Goal: Communication & Community: Answer question/provide support

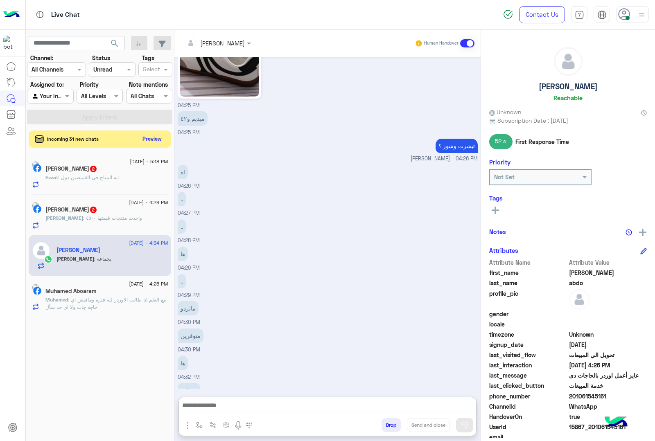
click at [150, 137] on button "Preview" at bounding box center [152, 138] width 25 height 11
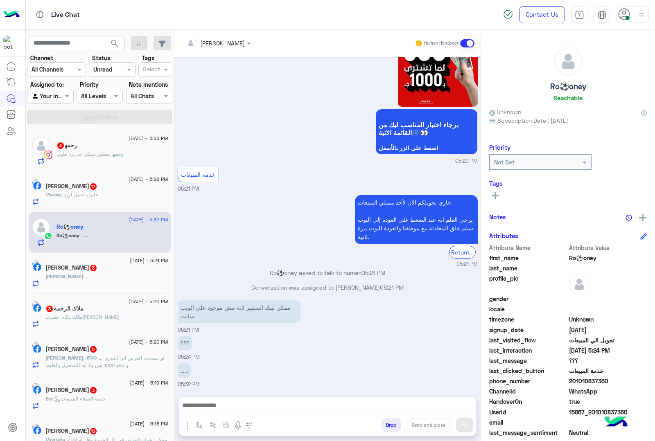
scroll to position [770, 0]
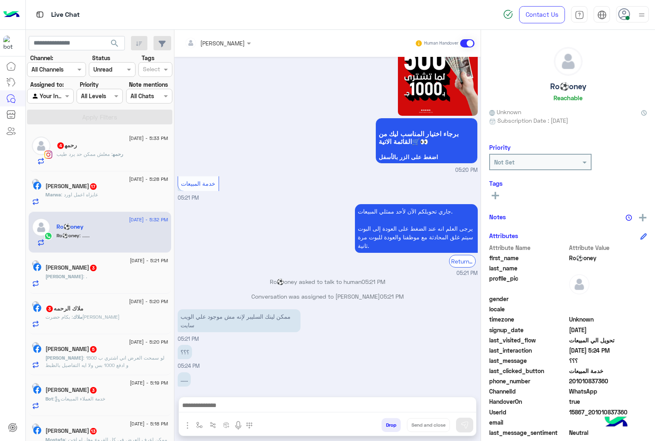
click at [387, 425] on button "Drop" at bounding box center [390, 425] width 19 height 14
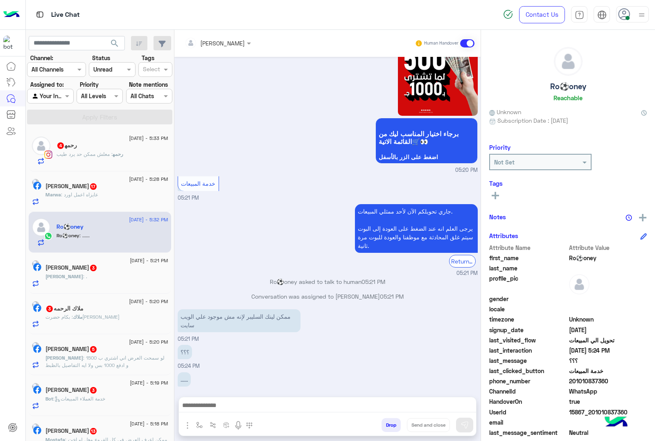
click at [387, 425] on button "Drop" at bounding box center [390, 425] width 19 height 14
click at [387, 425] on div "[PERSON_NAME] Human Handover [DATE] ممكن لينك السليبر لإنه مش موجود علي الويب س…" at bounding box center [327, 237] width 306 height 414
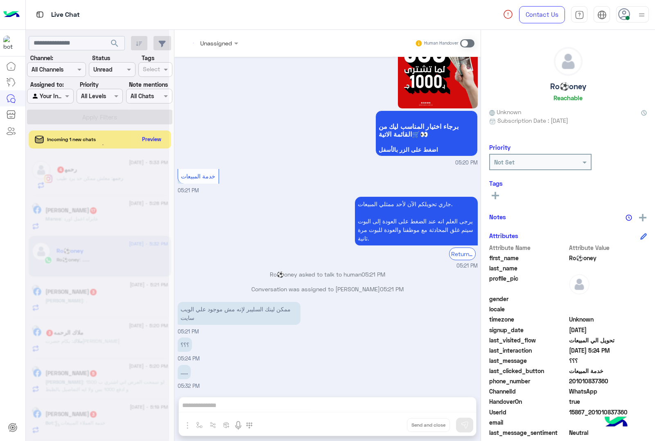
scroll to position [792, 0]
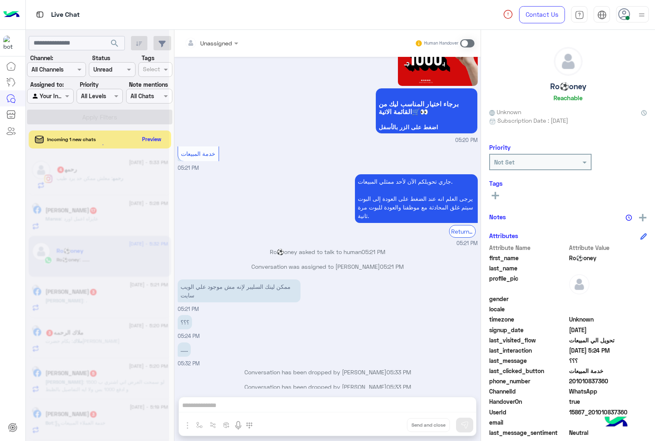
click at [387, 425] on div "Unassigned Human Handover [DATE] ممكن لينك السليبر لإنه مش موجود علي الويب سايت…" at bounding box center [327, 237] width 306 height 414
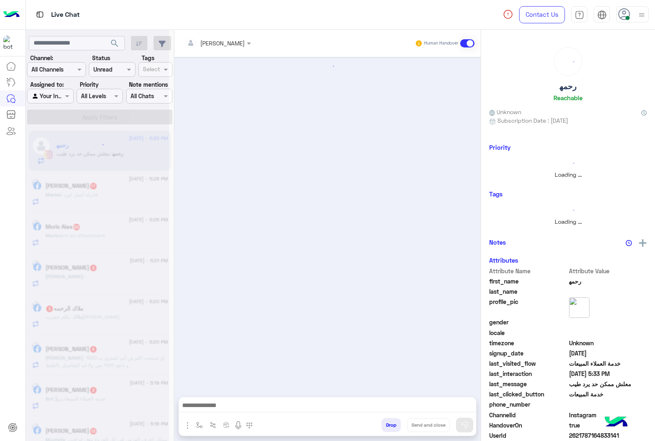
click at [387, 425] on button "Drop" at bounding box center [390, 425] width 19 height 14
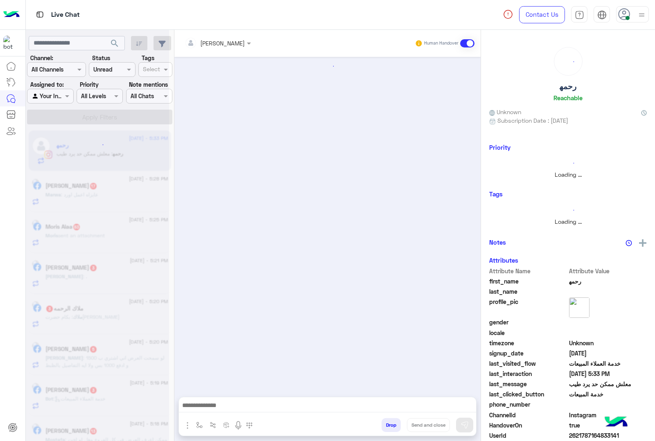
click at [387, 425] on button "Drop" at bounding box center [390, 425] width 19 height 14
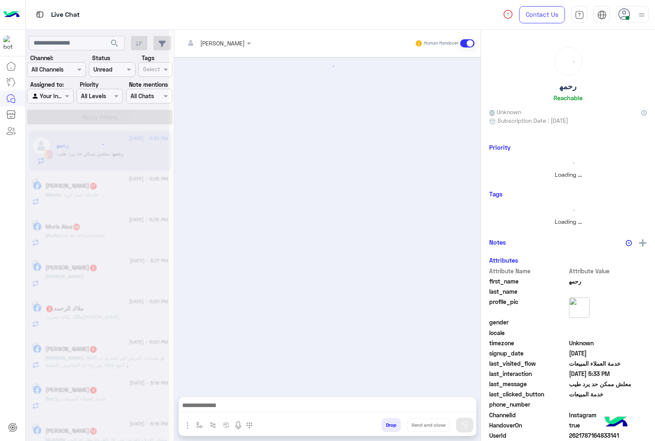
click at [387, 425] on button "Drop" at bounding box center [390, 425] width 19 height 14
click at [387, 425] on div "[PERSON_NAME] Human Handover Attachements Images enter flow name Drop Send and …" at bounding box center [327, 237] width 306 height 414
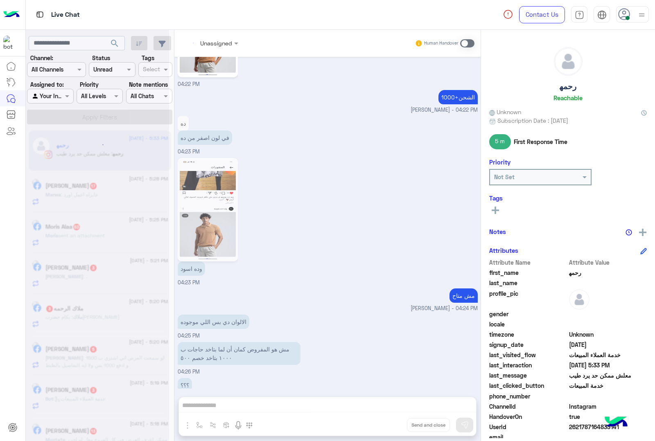
scroll to position [876, 0]
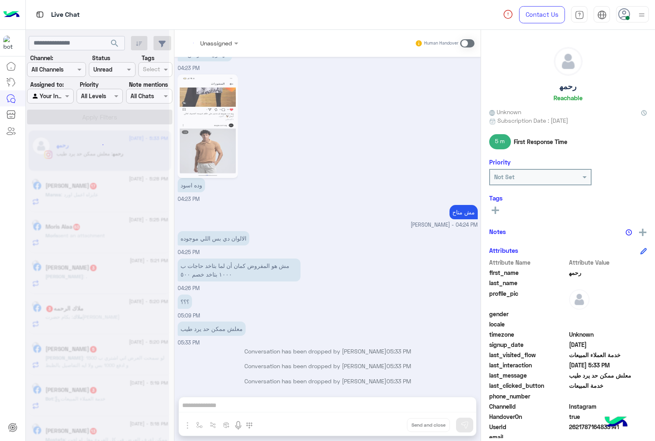
click at [387, 425] on div "Unassigned Human Handover [DATE] ١٨٥ 02:54 PM والوزن ٨٥ 02:55 PM ؟؟؟ 03:12 PM ا…" at bounding box center [327, 237] width 306 height 414
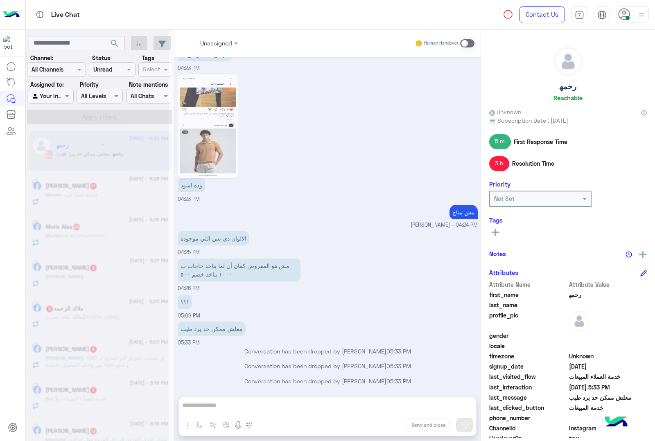
click at [387, 425] on div "Unassigned Human Handover [DATE] ١٨٥ 02:54 PM والوزن ٨٥ 02:55 PM ؟؟؟ 03:12 PM ا…" at bounding box center [327, 237] width 306 height 414
click at [0, 0] on button "Drop" at bounding box center [0, 0] width 0 height 0
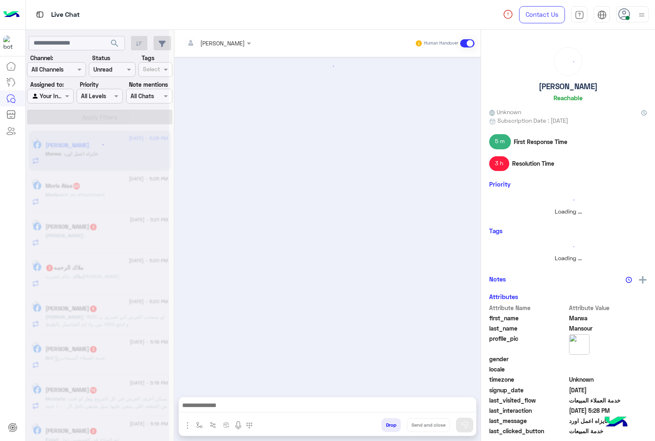
click at [387, 425] on button "Drop" at bounding box center [390, 425] width 19 height 14
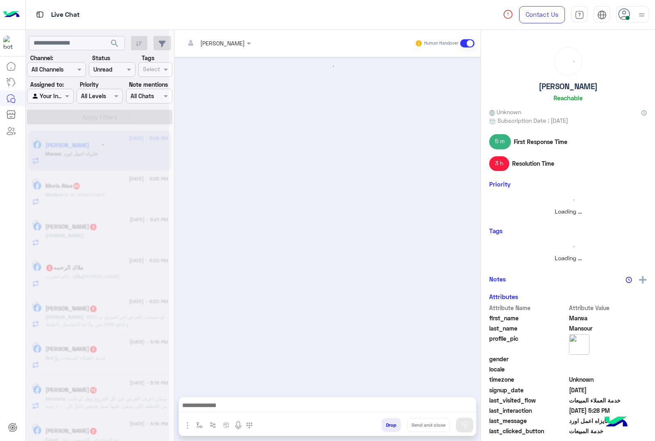
click at [387, 425] on button "Drop" at bounding box center [390, 425] width 19 height 14
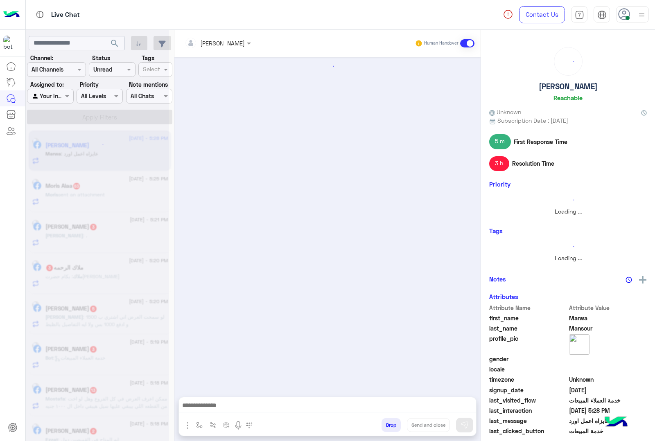
click at [387, 425] on button "Drop" at bounding box center [390, 425] width 19 height 14
click at [387, 425] on div "[PERSON_NAME] Human Handover Attachements Images enter flow name Drop Send and …" at bounding box center [327, 237] width 306 height 414
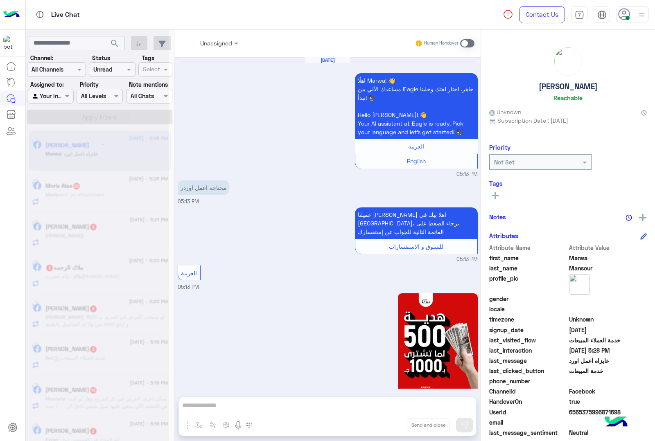
click at [387, 425] on div "Unassigned Human Handover [DATE] اهلًا [GEOGRAPHIC_DATA]! 👋 مساعدك الألي من 𝗘ag…" at bounding box center [327, 237] width 306 height 414
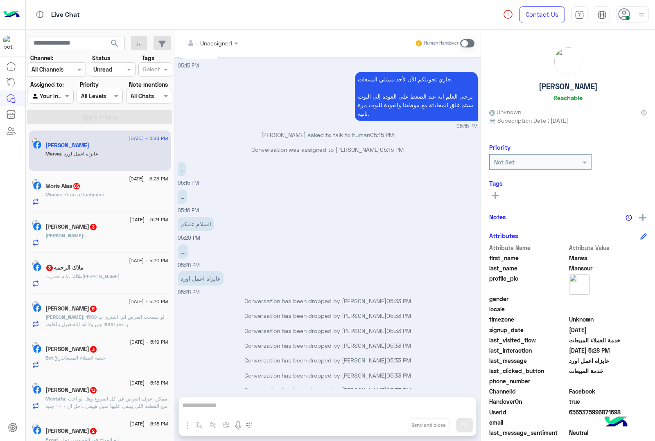
click at [0, 0] on button "Drop" at bounding box center [0, 0] width 0 height 0
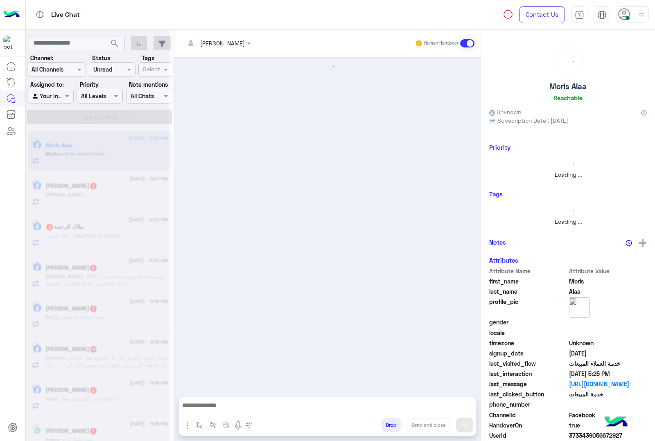
click at [387, 425] on button "Drop" at bounding box center [390, 425] width 19 height 14
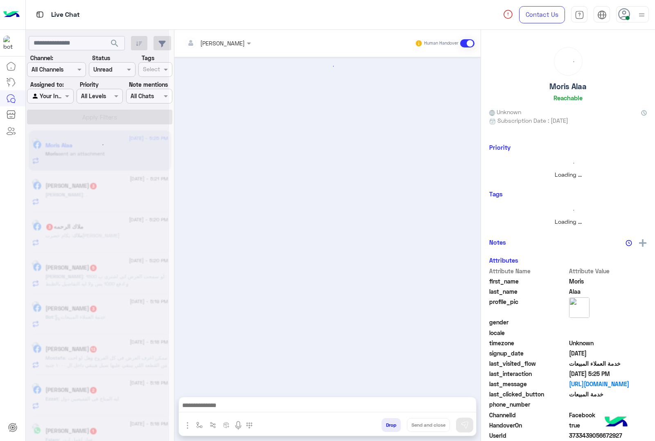
click at [387, 425] on button "Drop" at bounding box center [390, 425] width 19 height 14
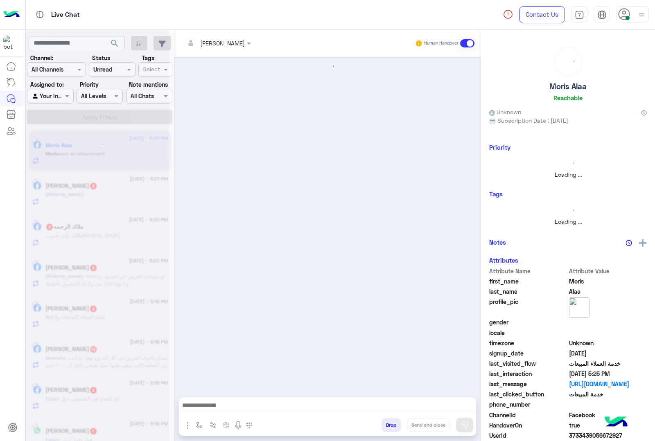
click at [387, 425] on div "[PERSON_NAME] Human Handover Attachements Images enter flow name Drop Send and …" at bounding box center [327, 237] width 306 height 414
click at [387, 425] on button "Drop" at bounding box center [390, 425] width 19 height 14
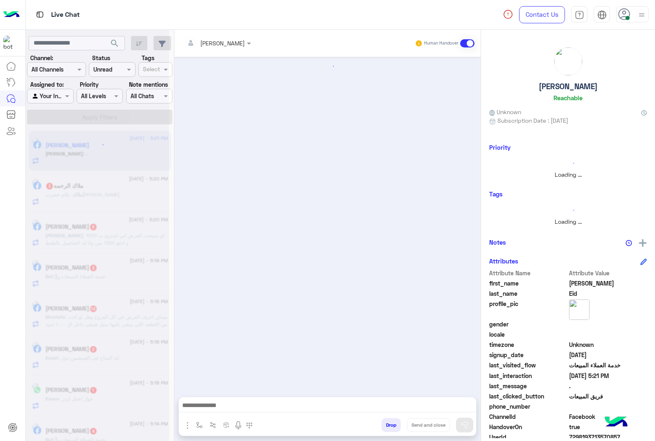
click at [387, 425] on button "Drop" at bounding box center [390, 425] width 19 height 14
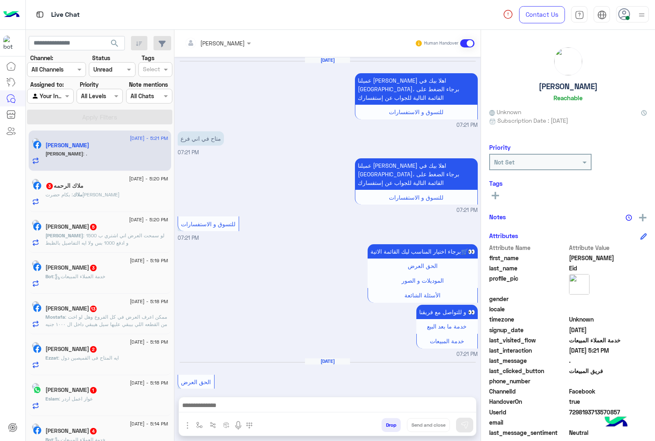
click at [387, 425] on button "Drop" at bounding box center [390, 425] width 19 height 14
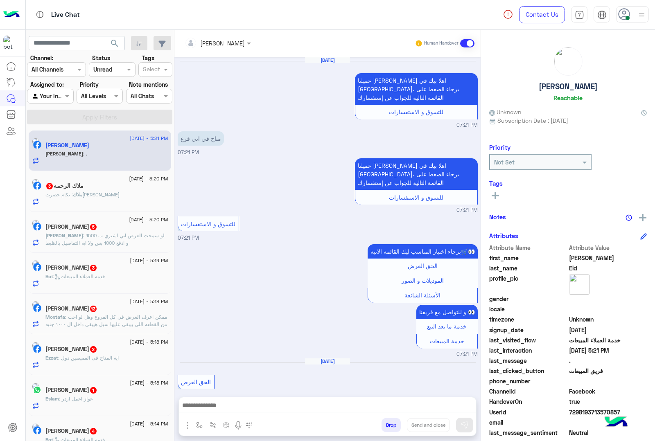
click at [387, 425] on button "Drop" at bounding box center [390, 425] width 19 height 14
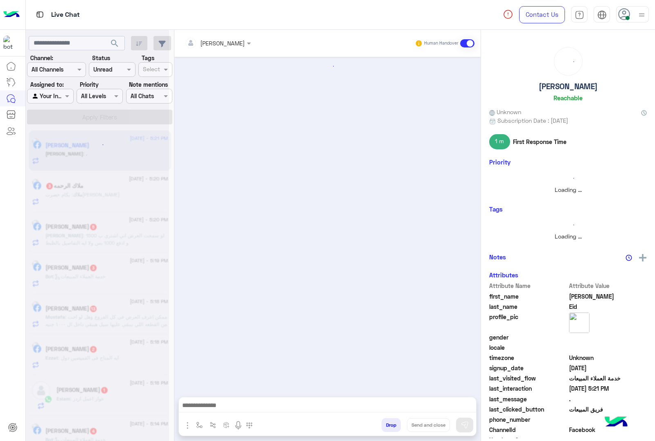
click at [387, 425] on button "Drop" at bounding box center [390, 425] width 19 height 14
click at [387, 425] on div "[PERSON_NAME] Human Handover Attachements Images enter flow name Drop Send and …" at bounding box center [327, 237] width 306 height 414
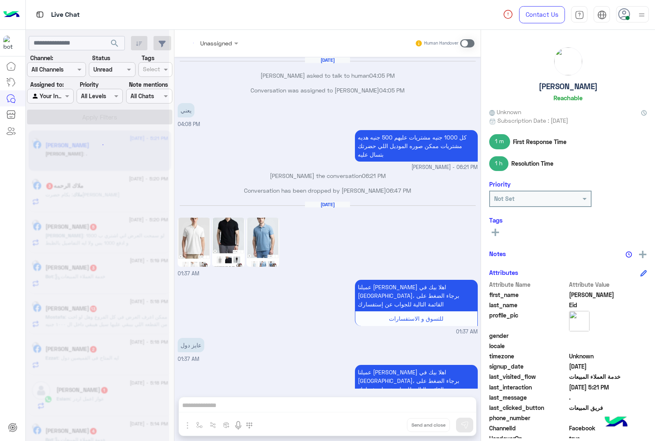
click at [387, 425] on div "Unassigned Human Handover [DATE] [PERSON_NAME] asked to talk to human 04:05 PM …" at bounding box center [327, 237] width 306 height 414
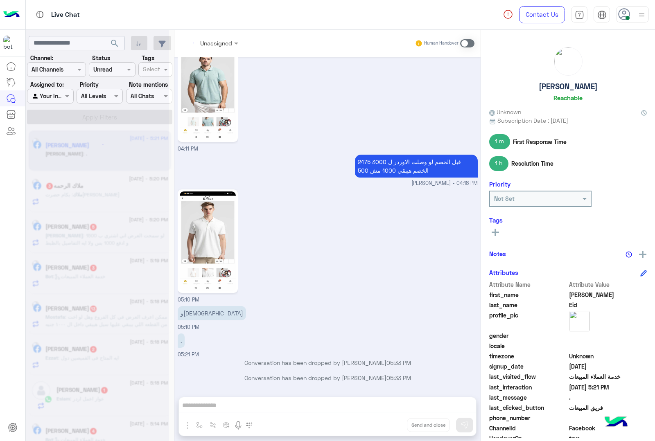
click at [0, 0] on button "Drop" at bounding box center [0, 0] width 0 height 0
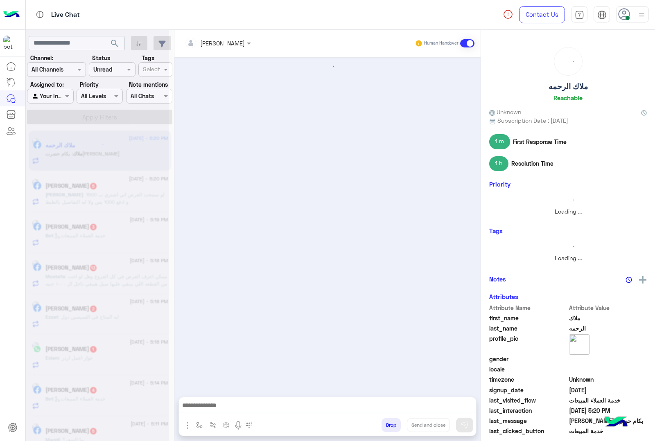
click at [387, 425] on button "Drop" at bounding box center [390, 425] width 19 height 14
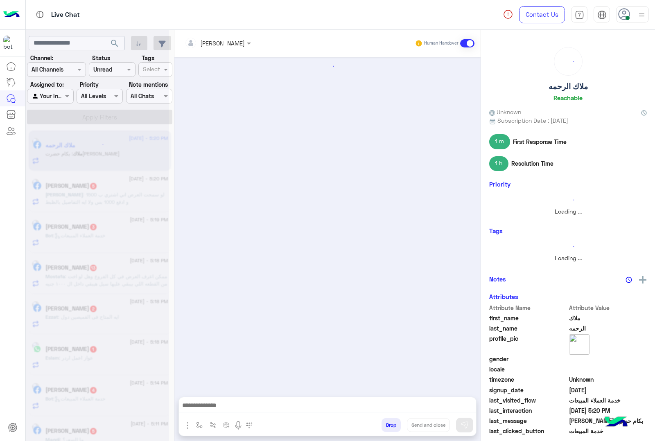
click at [387, 425] on button "Drop" at bounding box center [390, 425] width 19 height 14
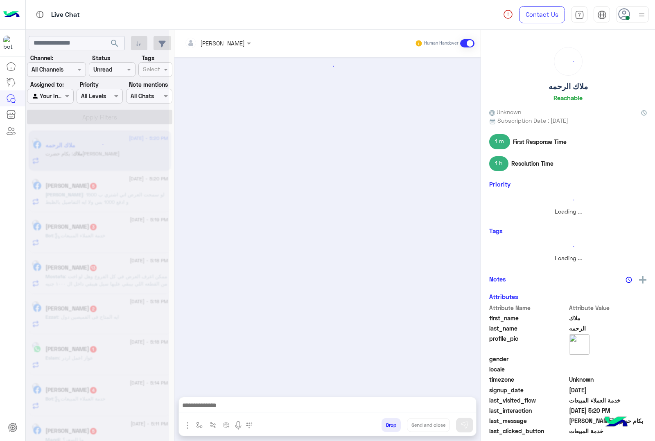
click at [387, 425] on div "[PERSON_NAME] Human Handover Attachements Images enter flow name Drop Send and …" at bounding box center [327, 237] width 306 height 414
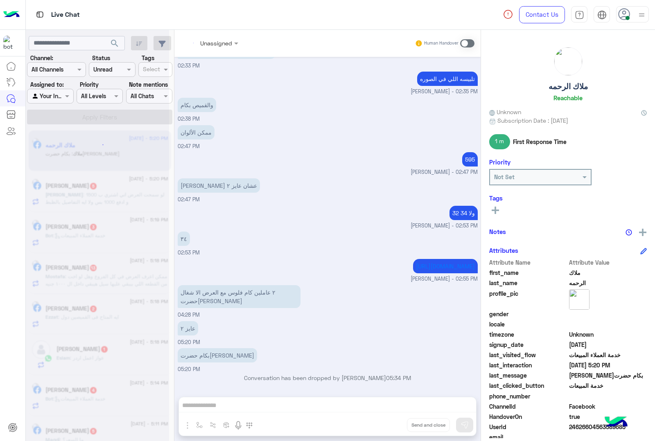
click at [387, 425] on div "Unassigned Human Handover [DATE] Conversation was assigned to [PERSON_NAME] 02:…" at bounding box center [327, 237] width 306 height 414
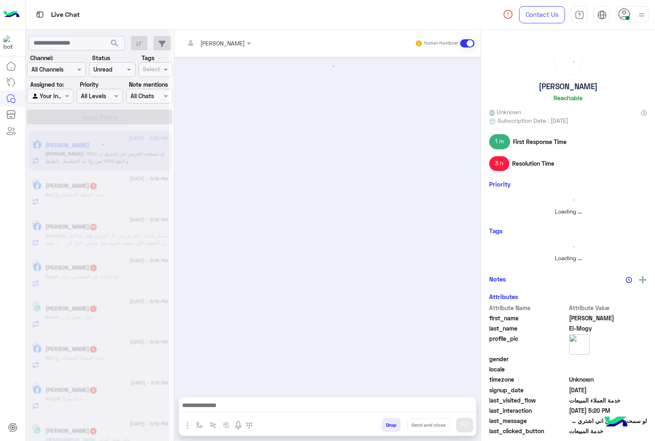
click at [387, 425] on button "Drop" at bounding box center [390, 425] width 19 height 14
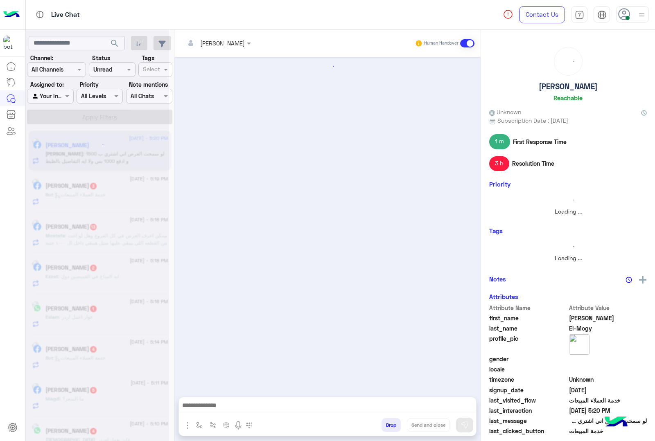
click at [387, 425] on button "Drop" at bounding box center [390, 425] width 19 height 14
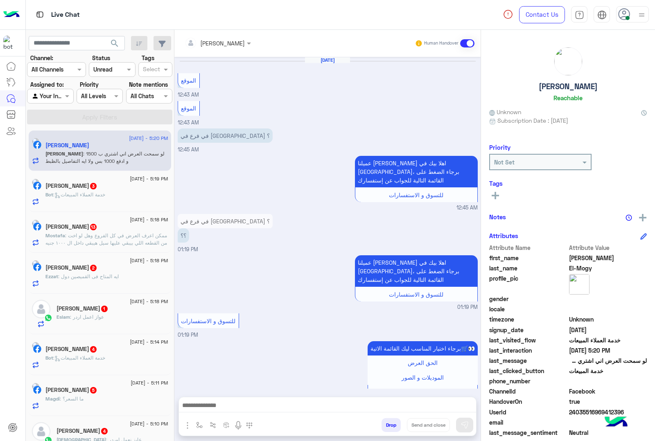
click at [387, 425] on div "[PERSON_NAME] Human Handover [DATE] الموقع 12:43 AM الموقع 12:43 AM في فرع في […" at bounding box center [327, 237] width 306 height 414
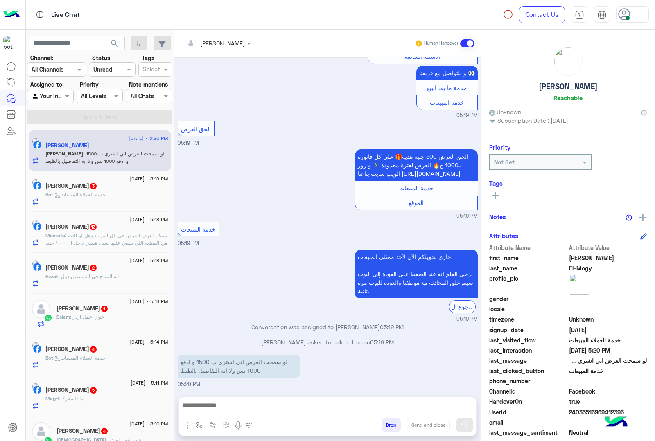
click at [387, 425] on div "[PERSON_NAME] Human Handover [DATE] الموقع 12:43 AM الموقع 12:43 AM في فرع في […" at bounding box center [327, 237] width 306 height 414
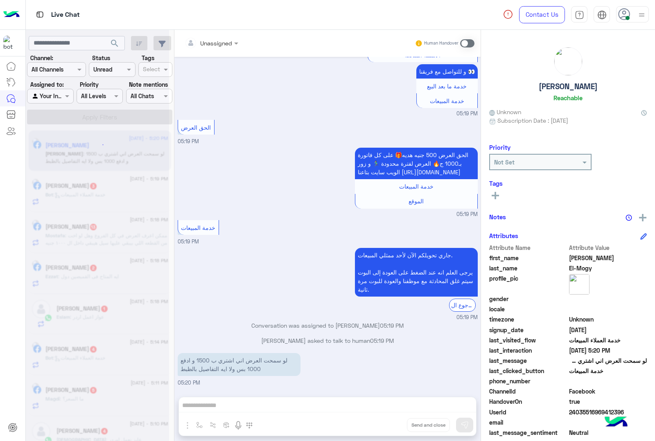
scroll to position [979, 0]
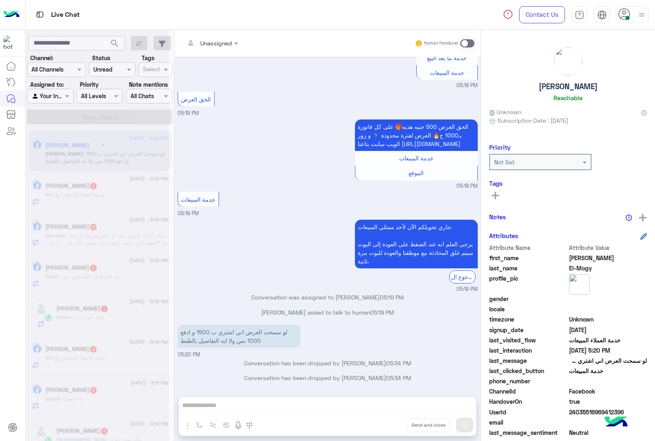
click at [387, 425] on div "Unassigned Human Handover [DATE] الموقع 12:43 AM الموقع 12:43 AM في فرع في [GEO…" at bounding box center [327, 237] width 306 height 414
click at [0, 0] on button "Drop" at bounding box center [0, 0] width 0 height 0
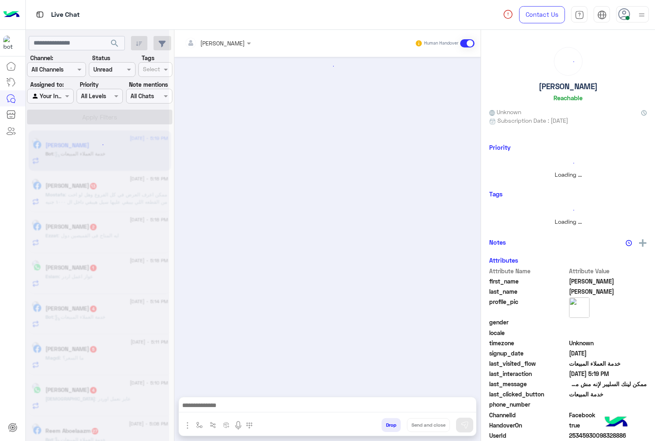
click at [387, 425] on button "Drop" at bounding box center [390, 425] width 19 height 14
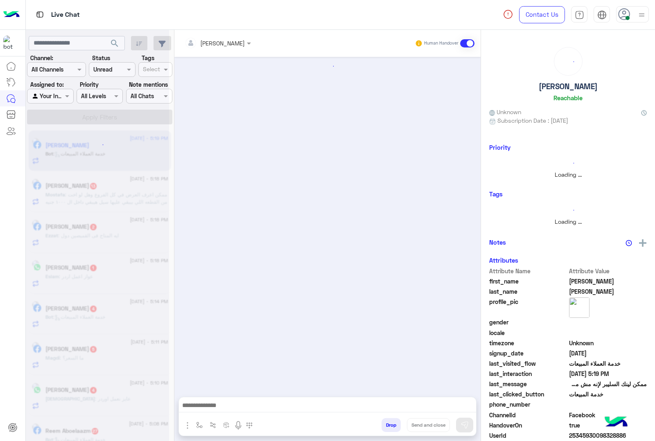
click at [387, 425] on button "Drop" at bounding box center [390, 425] width 19 height 14
click at [387, 425] on div "[PERSON_NAME] Human Handover Attachements Images enter flow name Drop Send and …" at bounding box center [327, 237] width 306 height 414
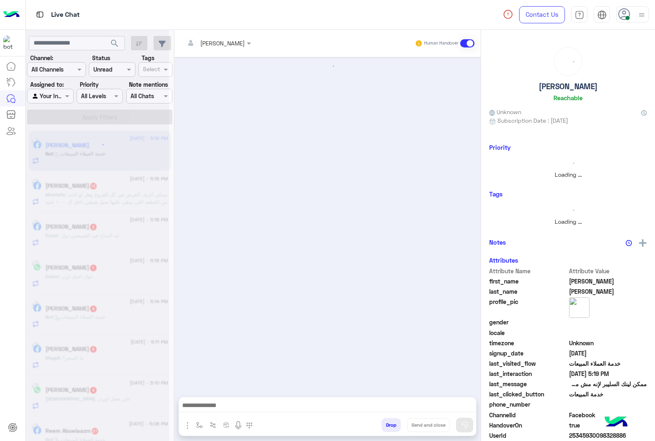
scroll to position [50, 0]
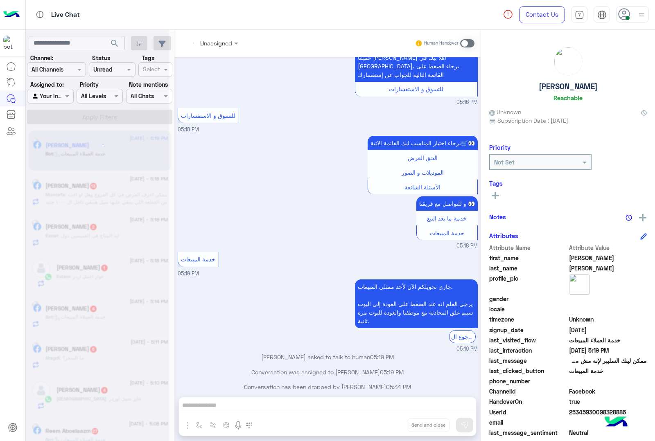
click at [387, 425] on div "Unassigned Human Handover [DATE] ممكن لينك السليبر لإنه مش موجود عالويب سايت 05…" at bounding box center [327, 237] width 306 height 414
click at [0, 0] on button "Drop" at bounding box center [0, 0] width 0 height 0
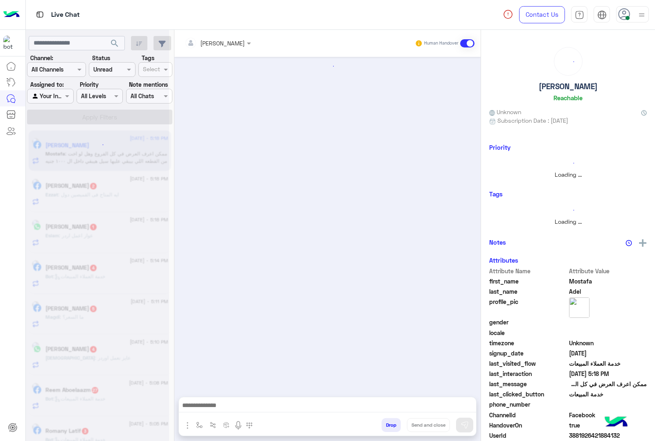
click at [387, 425] on button "Drop" at bounding box center [390, 425] width 19 height 14
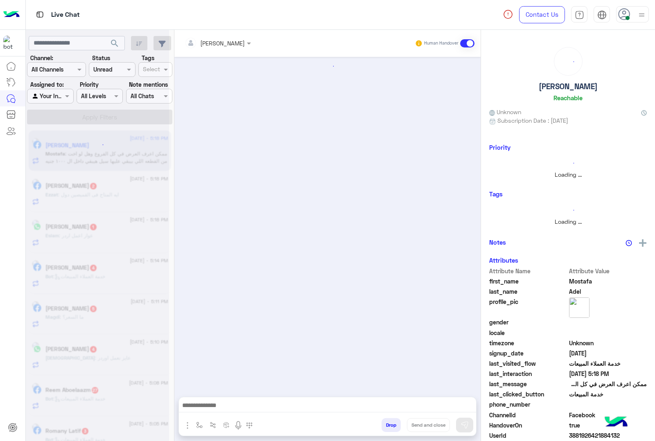
click at [387, 425] on button "Drop" at bounding box center [390, 425] width 19 height 14
click at [387, 425] on div "[PERSON_NAME] Human Handover Attachements Images enter flow name Drop Send and …" at bounding box center [327, 237] width 306 height 414
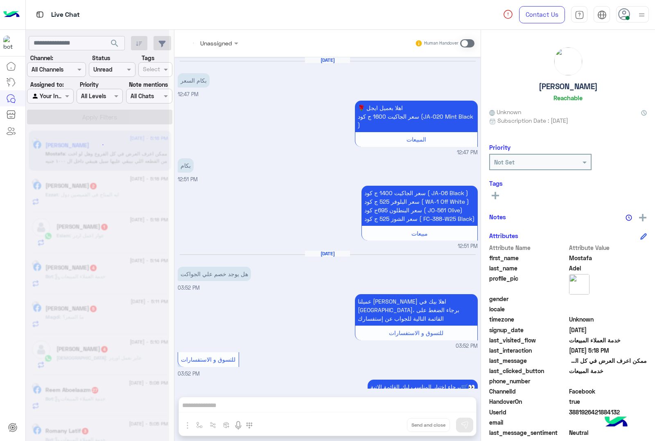
click at [387, 425] on div "Unassigned Human Handover [DATE] بكام السعر 12:47 PM 🌹 اهلا بعميل ايجل سعر الجا…" at bounding box center [327, 237] width 306 height 414
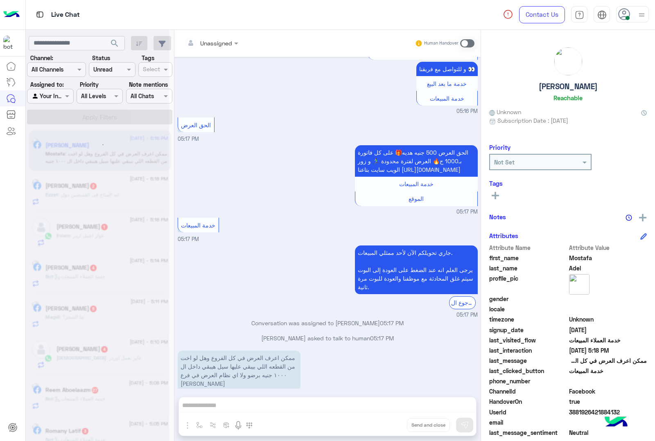
click at [387, 425] on div "Unassigned Human Handover [DATE] بكام السعر 12:47 PM 🌹 اهلا بعميل ايجل سعر الجا…" at bounding box center [327, 237] width 306 height 414
click at [0, 0] on button "Drop" at bounding box center [0, 0] width 0 height 0
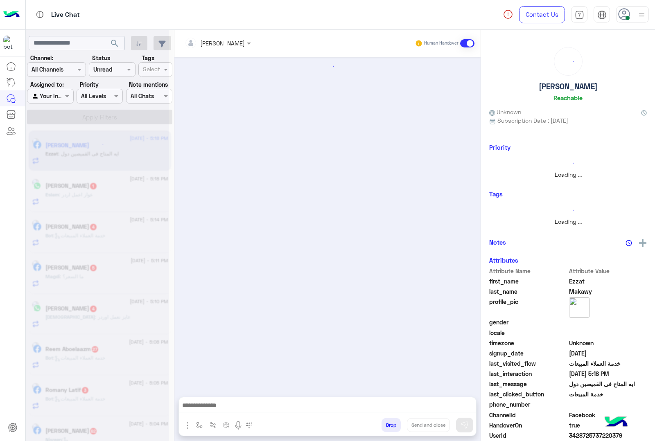
click at [387, 425] on button "Drop" at bounding box center [390, 425] width 19 height 14
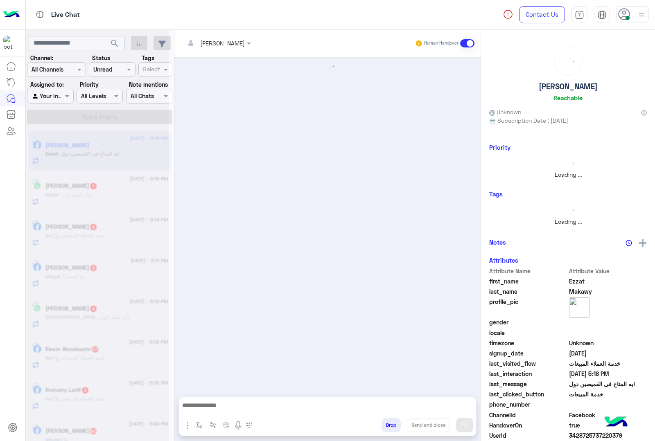
click at [387, 425] on button "Drop" at bounding box center [390, 425] width 19 height 14
click at [387, 425] on div "[PERSON_NAME] Human Handover Attachements Images enter flow name Drop Send and …" at bounding box center [327, 237] width 306 height 414
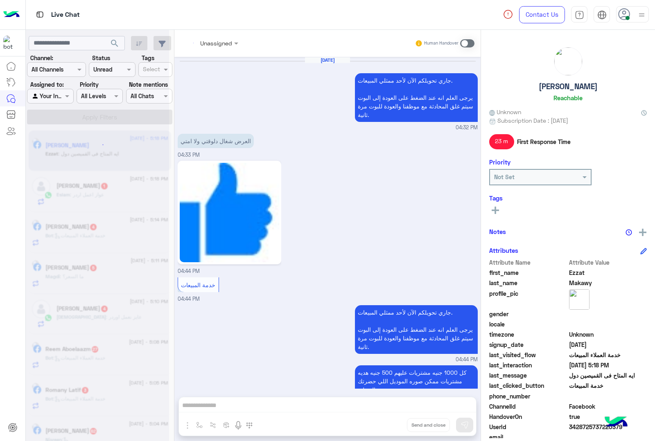
click at [387, 425] on div "Unassigned Human Handover [DATE] جاري تحويلكم الآن لأحد ممثلي المبيعات. يرجى ال…" at bounding box center [327, 237] width 306 height 414
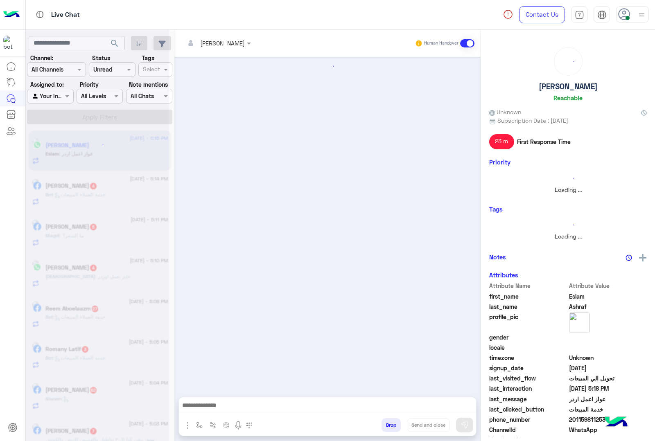
click at [387, 425] on button "Drop" at bounding box center [390, 425] width 19 height 14
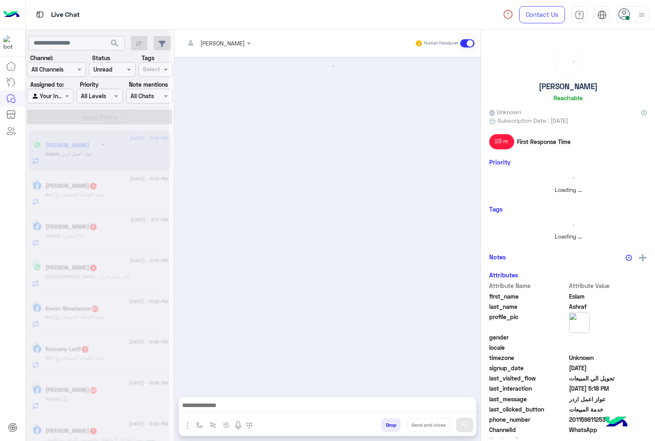
click at [387, 425] on button "Drop" at bounding box center [390, 425] width 19 height 14
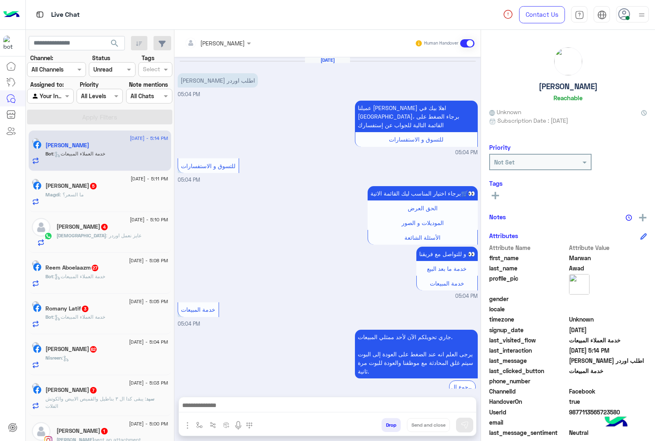
scroll to position [124, 0]
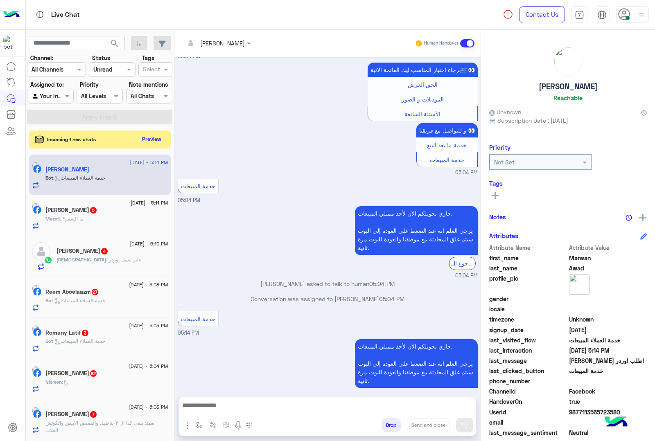
click at [386, 430] on button "Drop" at bounding box center [390, 425] width 19 height 14
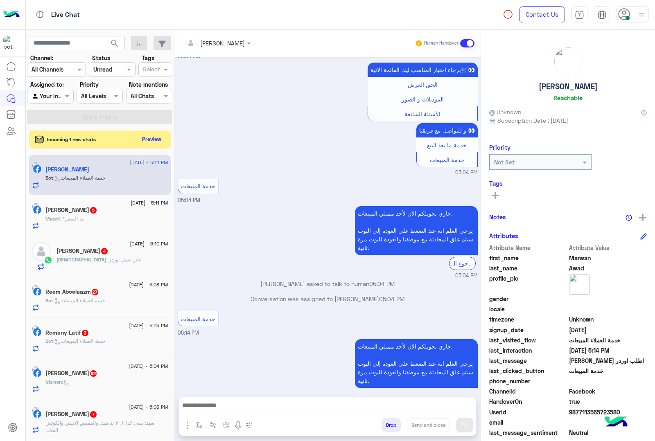
click at [386, 430] on button "Drop" at bounding box center [390, 425] width 19 height 14
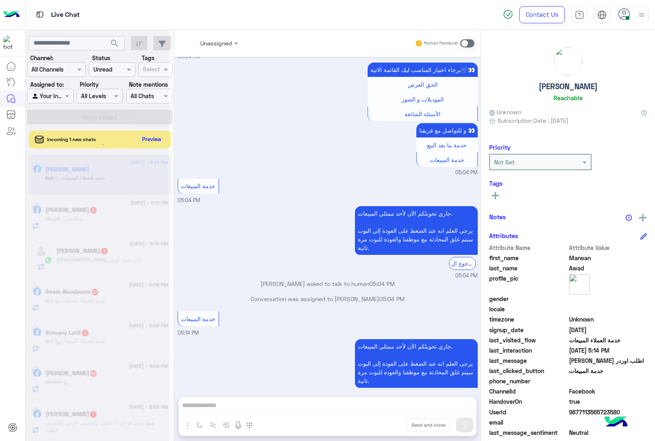
click at [386, 430] on div "Unassigned Human Handover [DATE] عاوز اطلب اوردر 05:04 PM عميلنا [PERSON_NAME] …" at bounding box center [327, 237] width 306 height 414
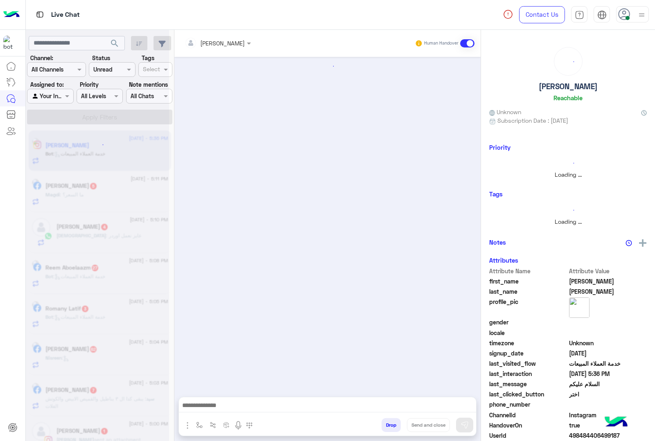
click at [389, 426] on button "Drop" at bounding box center [390, 425] width 19 height 14
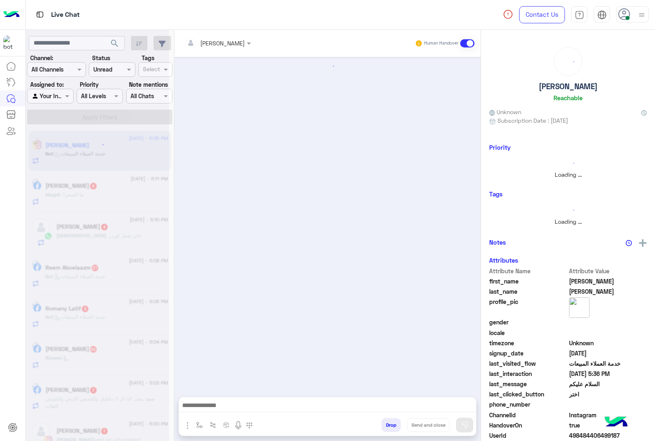
click at [389, 426] on button "Drop" at bounding box center [390, 425] width 19 height 14
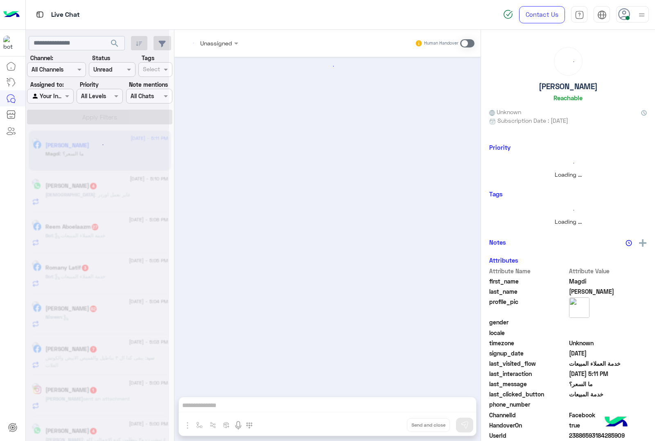
click at [389, 426] on div "Unassigned Human Handover Attachements Images enter flow name Drop Send and clo…" at bounding box center [327, 237] width 306 height 414
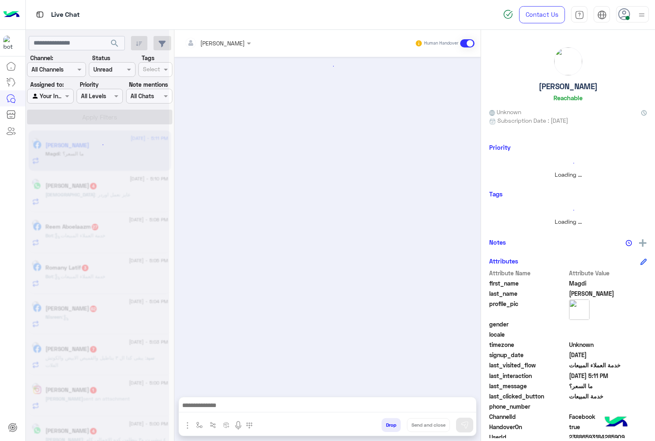
click at [389, 426] on div "[PERSON_NAME] Human Handover Attachements Images enter flow name Drop Send and …" at bounding box center [327, 237] width 306 height 414
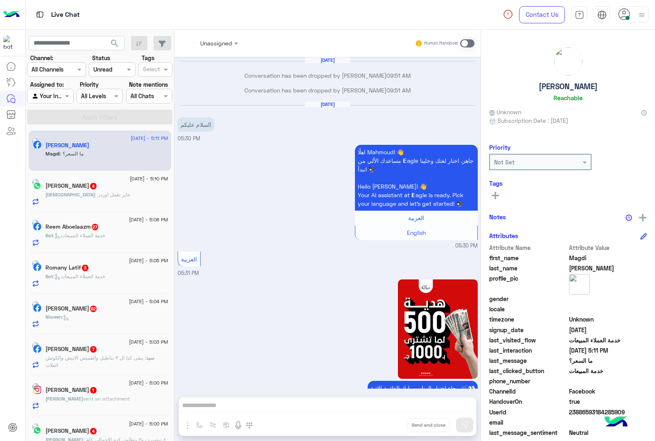
click at [389, 426] on div "Unassigned Human Handover [DATE] Conversation has been dropped by [PERSON_NAME]…" at bounding box center [327, 237] width 306 height 414
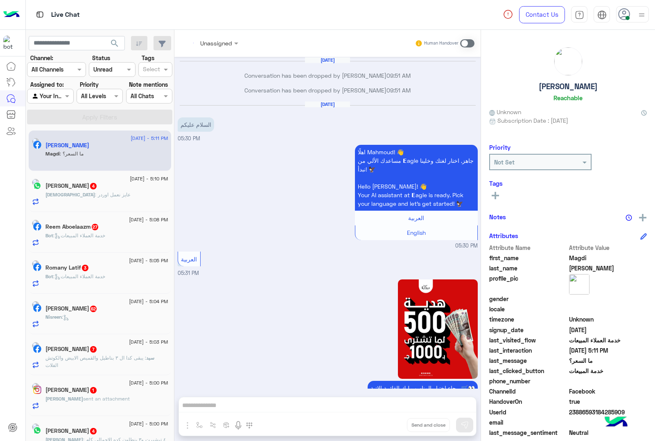
click at [389, 426] on div "Unassigned Human Handover [DATE] Conversation has been dropped by [PERSON_NAME]…" at bounding box center [327, 237] width 306 height 414
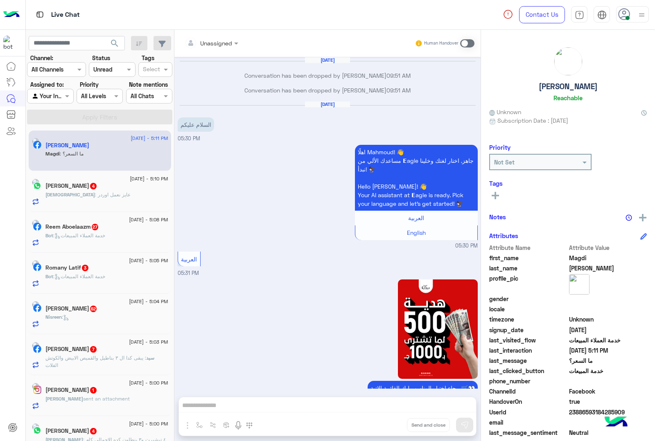
click at [389, 426] on div "Unassigned Human Handover [DATE] Conversation has been dropped by [PERSON_NAME]…" at bounding box center [327, 237] width 306 height 414
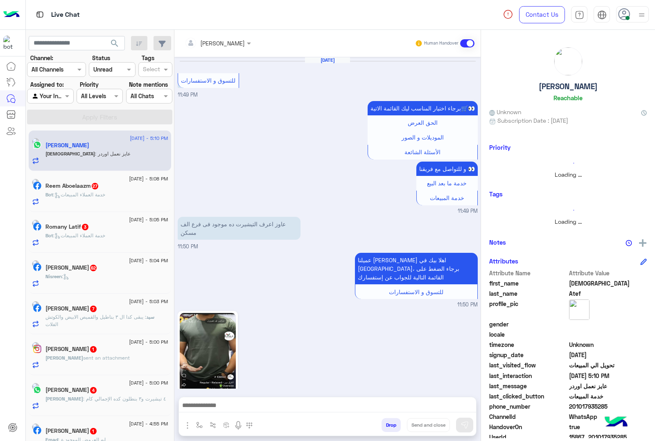
scroll to position [1453, 0]
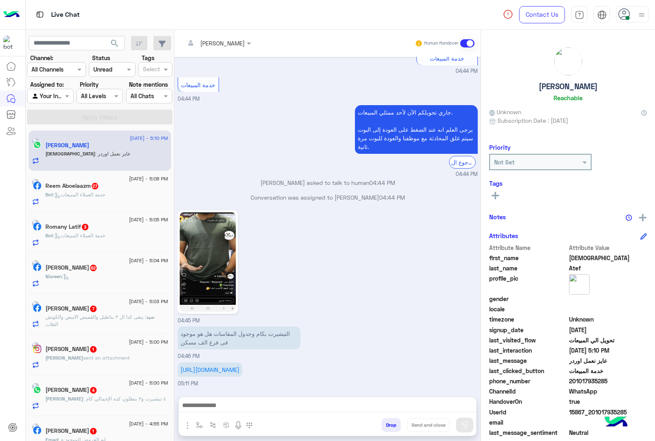
click at [389, 426] on button "Drop" at bounding box center [390, 425] width 19 height 14
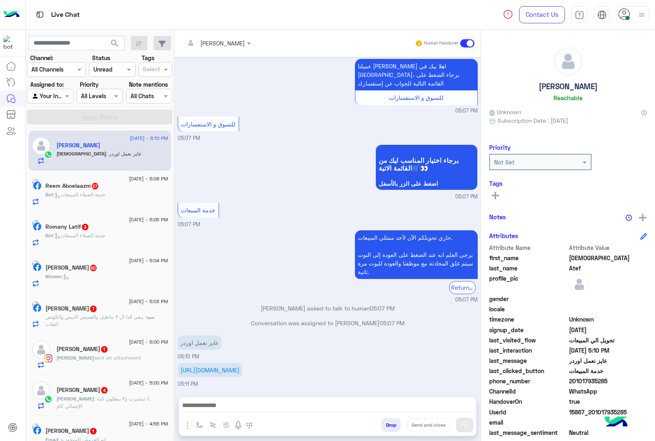
click at [389, 426] on button "Drop" at bounding box center [390, 425] width 19 height 14
click at [389, 426] on div "[PERSON_NAME] Human Handover [DATE] للتسوق و الاستفسارات 11:49 PM برجاء اختيار …" at bounding box center [327, 237] width 306 height 414
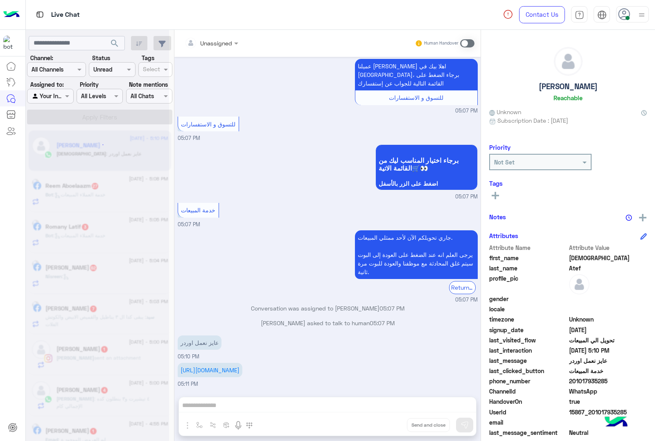
scroll to position [1918, 0]
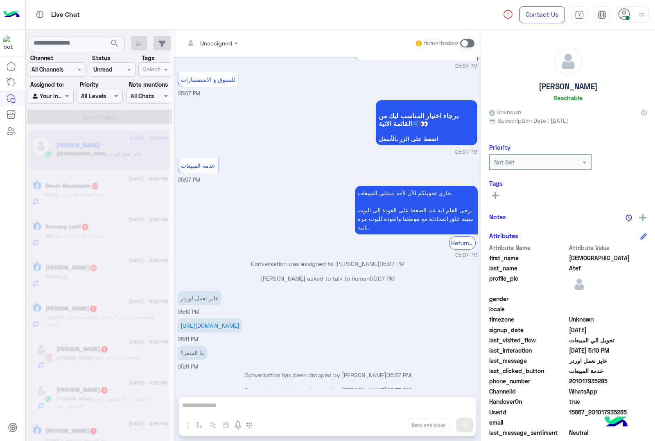
click at [389, 426] on div "Unassigned Human Handover [DATE] للتسوق و الاستفسارات 11:49 PM برجاء اختيار الم…" at bounding box center [327, 237] width 306 height 414
click at [0, 0] on button "Drop" at bounding box center [0, 0] width 0 height 0
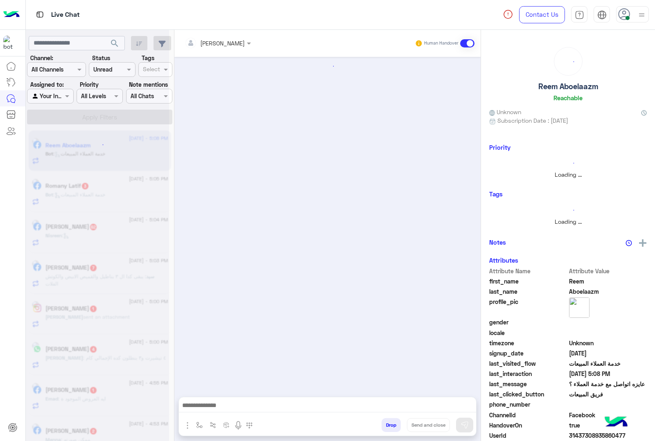
click at [389, 426] on button "Drop" at bounding box center [390, 425] width 19 height 14
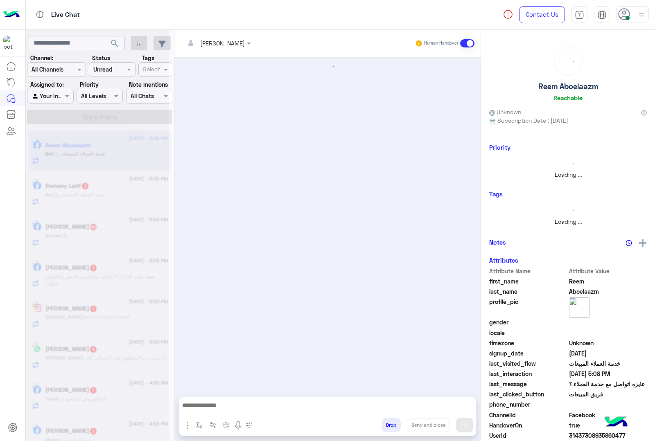
click at [389, 426] on button "Drop" at bounding box center [390, 425] width 19 height 14
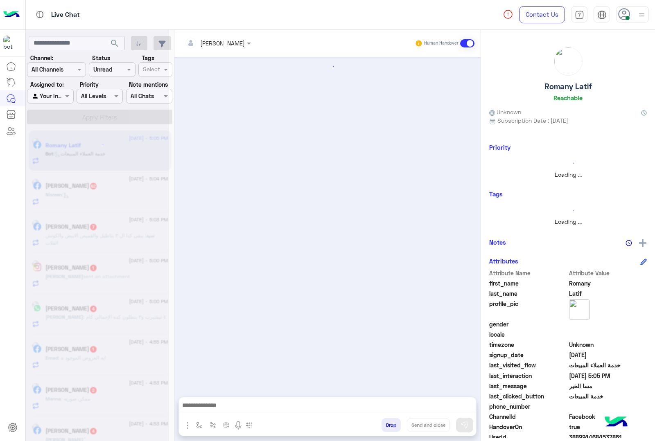
click at [389, 426] on button "Drop" at bounding box center [390, 425] width 19 height 14
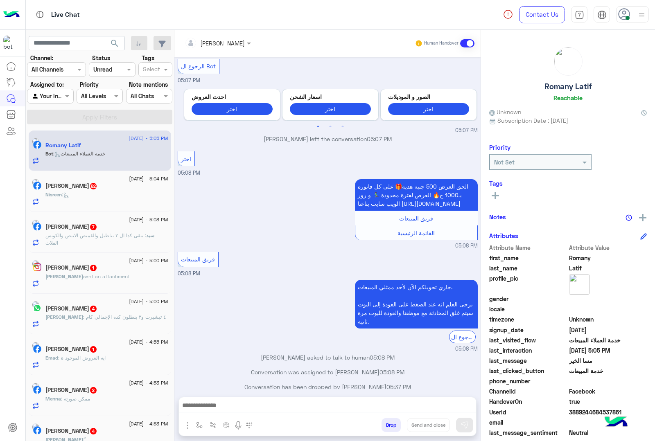
click at [389, 426] on button "Drop" at bounding box center [390, 425] width 19 height 14
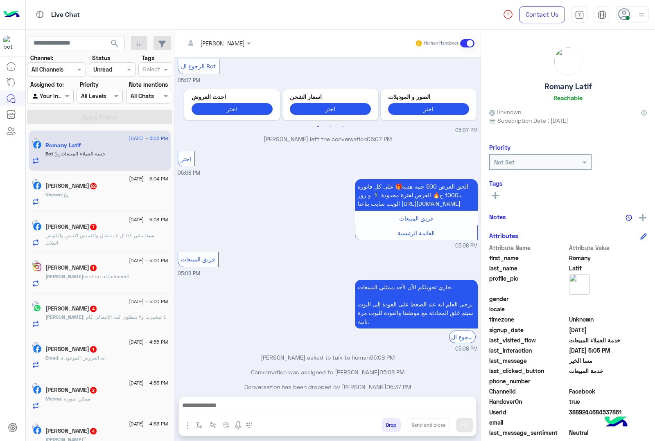
click at [389, 426] on button "Drop" at bounding box center [390, 425] width 19 height 14
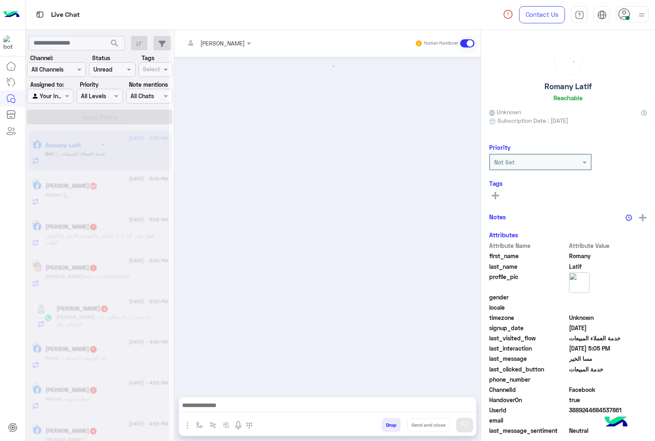
click at [389, 426] on div "[PERSON_NAME] Human Handover Attachements Images enter flow name Drop Send and …" at bounding box center [327, 237] width 306 height 414
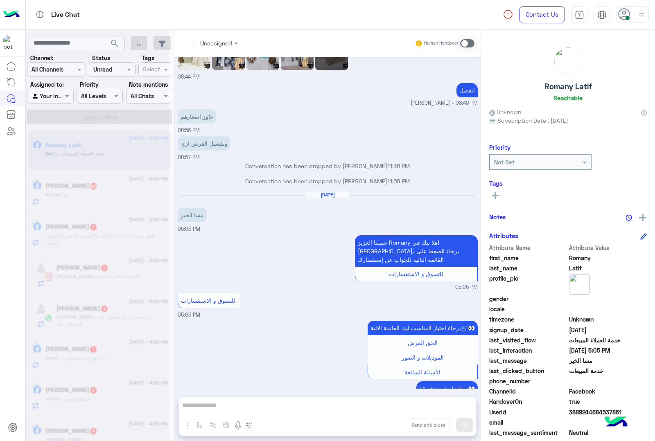
click at [389, 426] on div "Unassigned Human Handover [DATE] عميلنا العزيز Romany اهلا بيك في [GEOGRAPHIC_D…" at bounding box center [327, 237] width 306 height 414
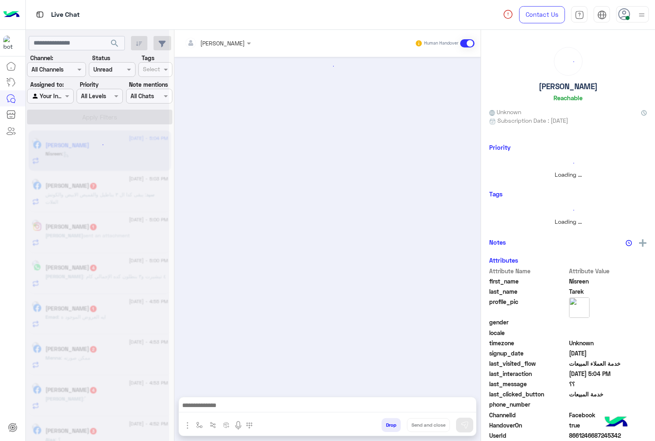
click at [389, 426] on button "Drop" at bounding box center [390, 425] width 19 height 14
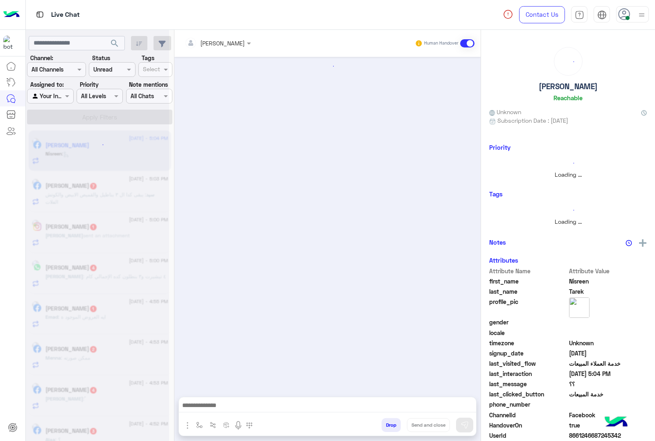
click at [389, 426] on button "Drop" at bounding box center [390, 425] width 19 height 14
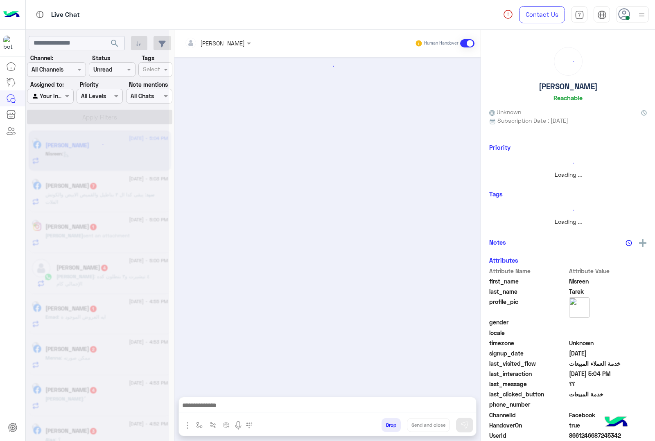
scroll to position [577, 0]
click at [389, 426] on div "[PERSON_NAME] Human Handover Attachements Images enter flow name Drop Send and …" at bounding box center [327, 237] width 306 height 414
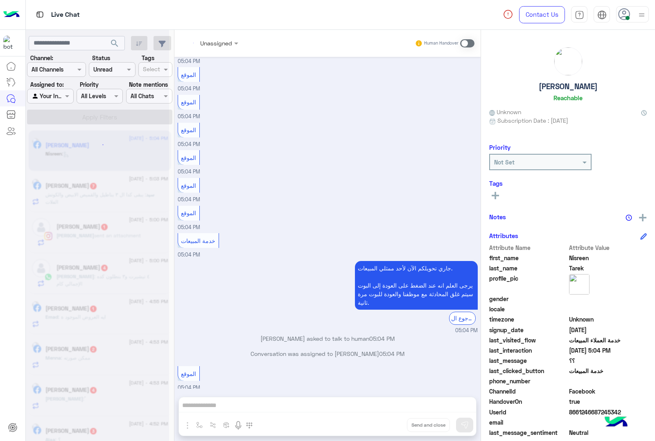
click at [389, 426] on div "Unassigned Human Handover [DATE] الموقع 05:04 PM الموقع 05:04 PM الموقع 05:04 P…" at bounding box center [327, 237] width 306 height 414
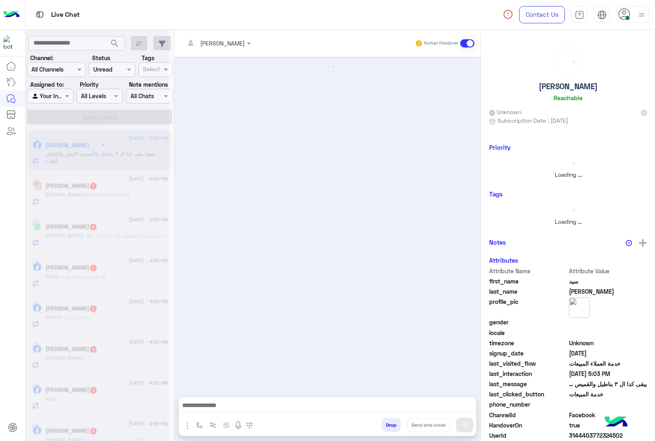
click at [389, 426] on button "Drop" at bounding box center [390, 425] width 19 height 14
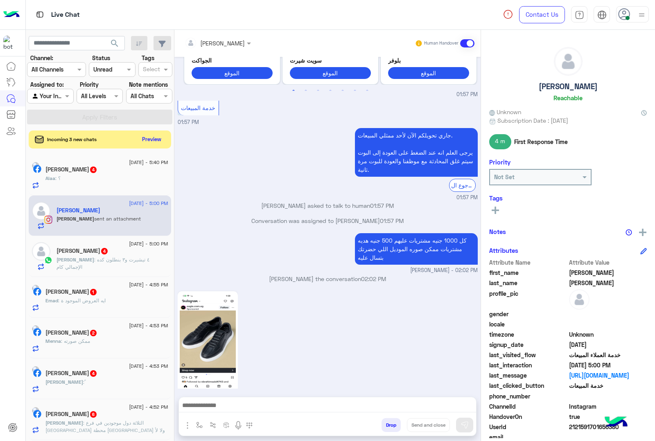
scroll to position [1045, 0]
click at [385, 425] on button "Drop" at bounding box center [390, 425] width 19 height 14
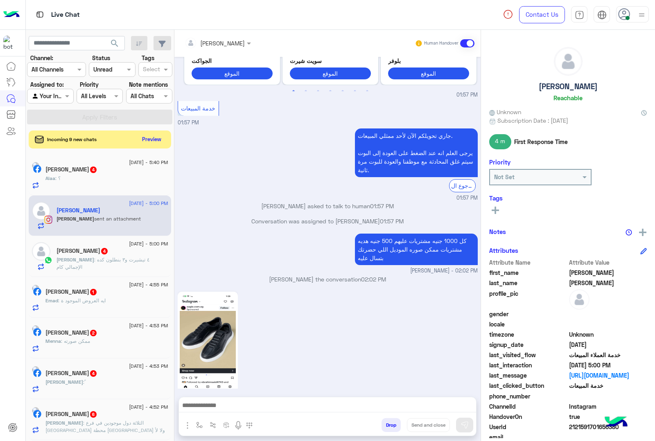
click at [385, 425] on button "Drop" at bounding box center [390, 425] width 19 height 14
click at [385, 425] on div "[PERSON_NAME] Human Handover [DATE] 10:05 AM عميلنا [PERSON_NAME] اهلا بيك في […" at bounding box center [327, 237] width 306 height 414
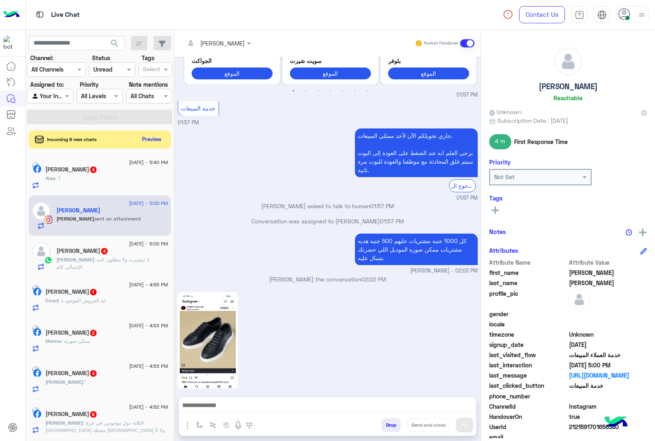
click at [385, 425] on div "[PERSON_NAME] Human Handover [DATE] 10:05 AM عميلنا [PERSON_NAME] اهلا بيك في […" at bounding box center [327, 237] width 306 height 414
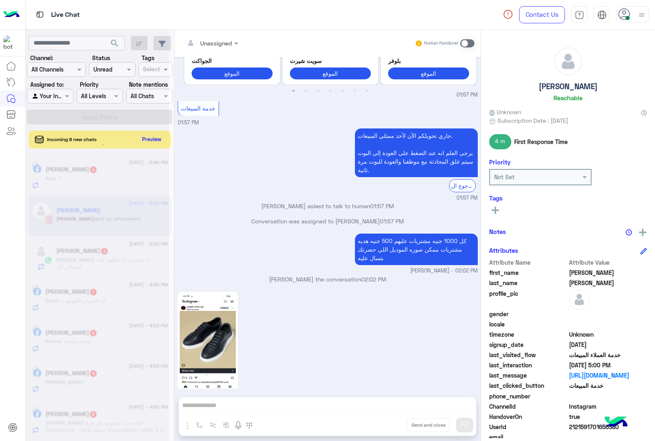
scroll to position [1075, 0]
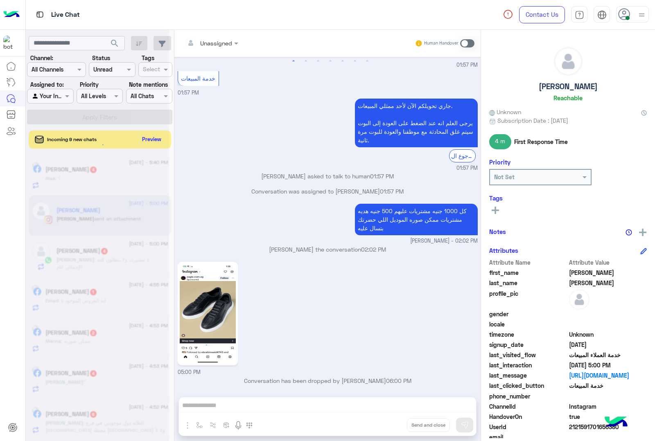
click at [385, 425] on div "Unassigned Human Handover [DATE] 10:05 AM عميلنا [PERSON_NAME] اهلا بيك في [GEO…" at bounding box center [327, 237] width 306 height 414
click at [385, 424] on div "Unassigned Human Handover [DATE] 10:05 AM عميلنا [PERSON_NAME] اهلا بيك في [GEO…" at bounding box center [327, 237] width 306 height 414
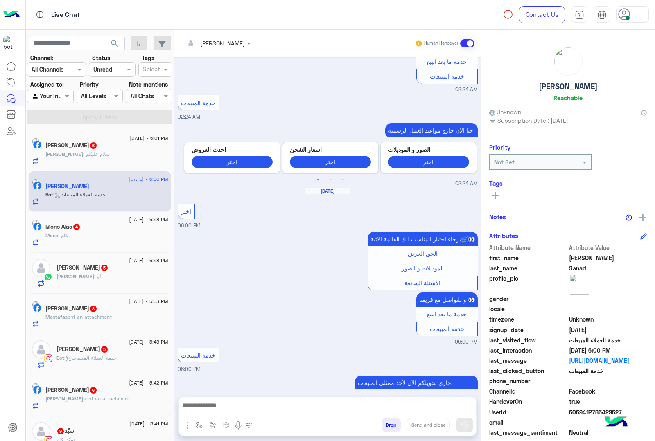
scroll to position [1157, 0]
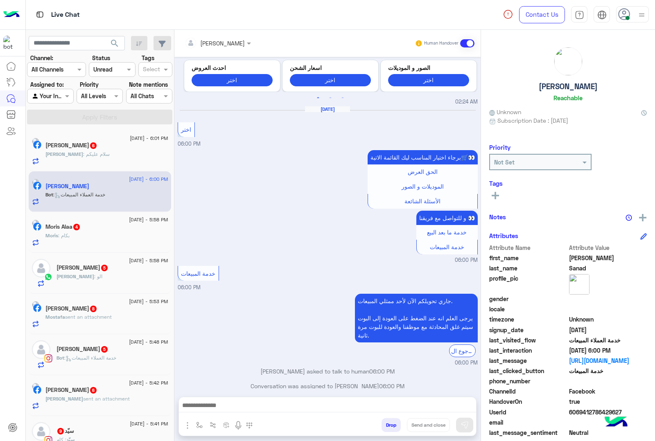
click at [627, 13] on icon at bounding box center [624, 14] width 12 height 12
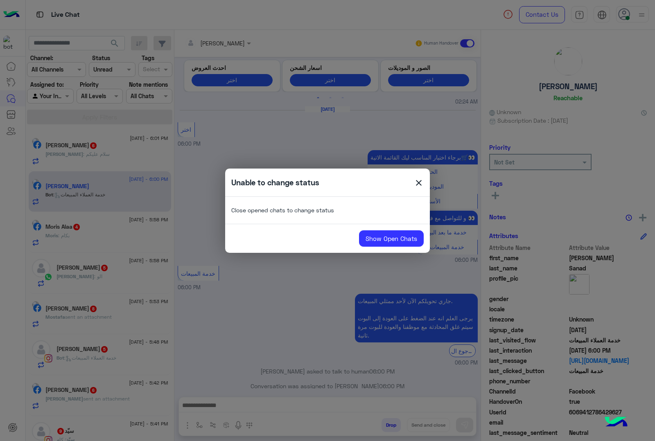
click at [414, 181] on span "close" at bounding box center [419, 184] width 10 height 12
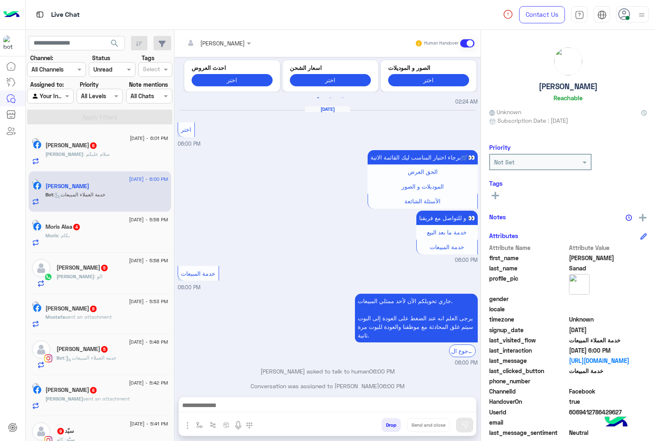
click at [389, 428] on button "Drop" at bounding box center [390, 425] width 19 height 14
click at [389, 428] on div "[PERSON_NAME] Human Handover [DATE] جاري تحويلكم الآن لأحد ممثلي المبيعات. يرجى…" at bounding box center [327, 237] width 306 height 414
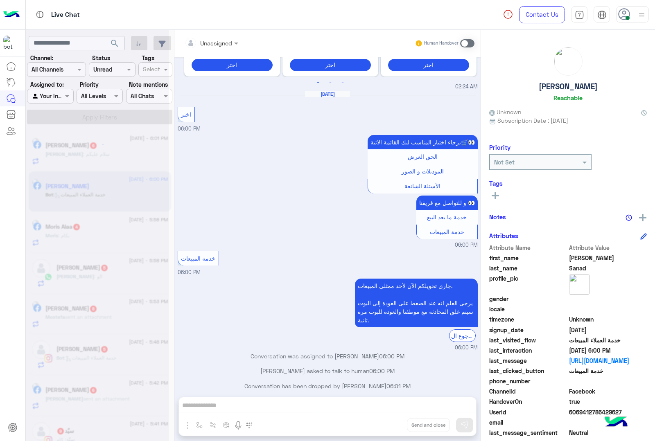
click at [389, 428] on div "Unassigned Human Handover [DATE] جاري تحويلكم الآن لأحد ممثلي المبيعات. يرجى ال…" at bounding box center [327, 237] width 306 height 414
click at [0, 0] on button "Drop" at bounding box center [0, 0] width 0 height 0
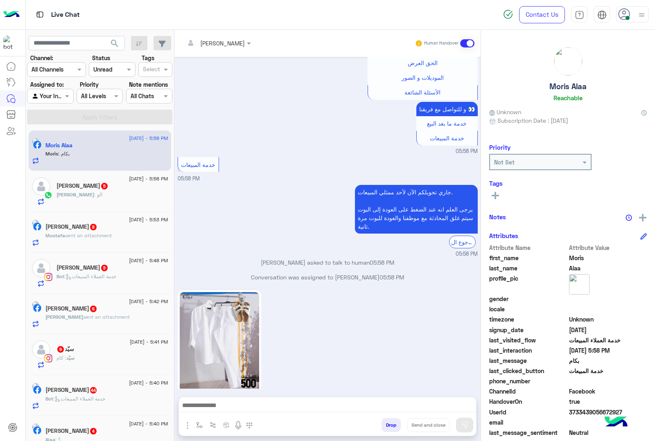
click at [389, 431] on button "Drop" at bounding box center [390, 425] width 19 height 14
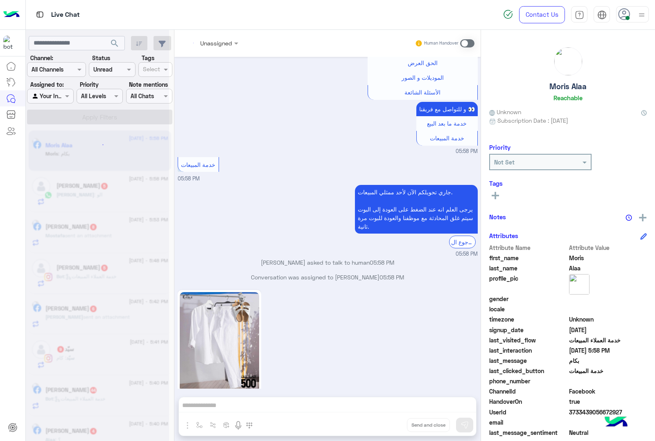
click at [389, 431] on div "Unassigned Human Handover [DATE] الموقع 07:19 PM الموقع 07:19 PM الموقع 07:19 P…" at bounding box center [327, 237] width 306 height 414
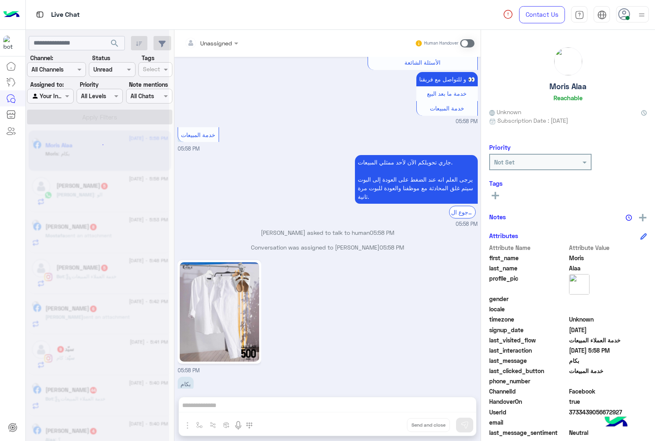
click at [389, 431] on div "Unassigned Human Handover [DATE] الموقع 07:19 PM الموقع 07:19 PM الموقع 07:19 P…" at bounding box center [327, 237] width 306 height 414
click at [0, 0] on button "Drop" at bounding box center [0, 0] width 0 height 0
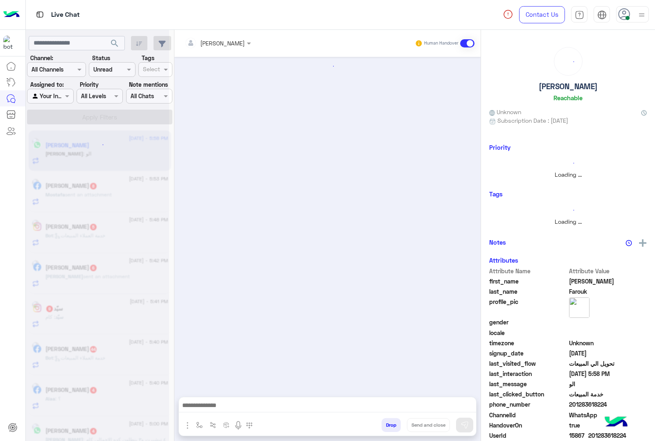
click at [389, 431] on button "Drop" at bounding box center [390, 425] width 19 height 14
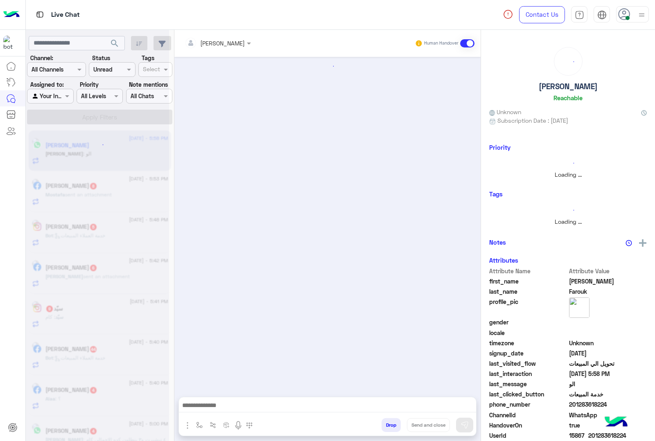
click at [389, 431] on button "Drop" at bounding box center [390, 425] width 19 height 14
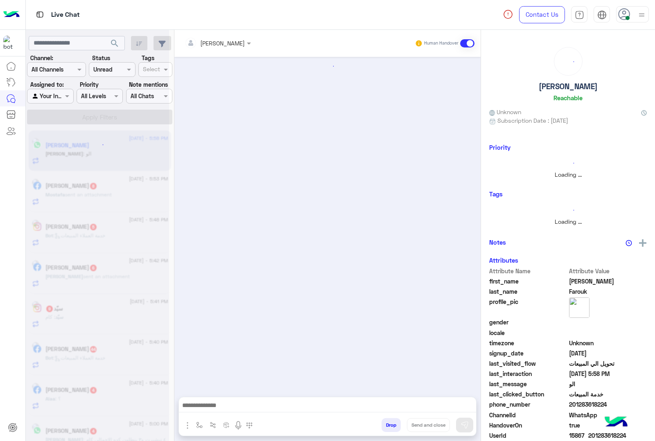
click at [389, 431] on button "Drop" at bounding box center [390, 425] width 19 height 14
click at [389, 431] on div "[PERSON_NAME] Human Handover Attachements Images enter flow name Drop Send and …" at bounding box center [327, 237] width 306 height 414
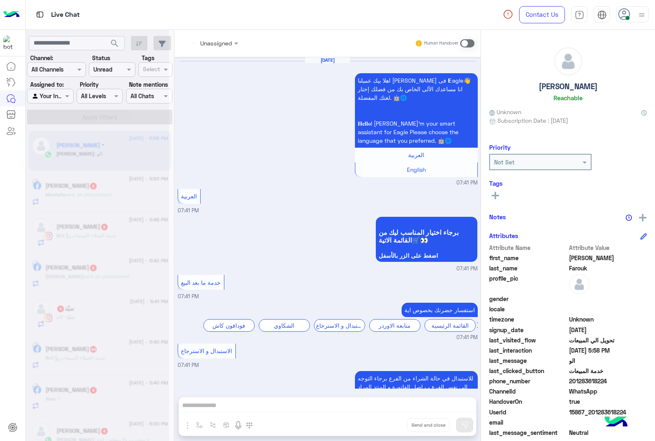
click at [389, 431] on div "Unassigned Human Handover [DATE] اهلا بيك عميلنا [PERSON_NAME] فى 𝗘agle👋 انا مس…" at bounding box center [327, 237] width 306 height 414
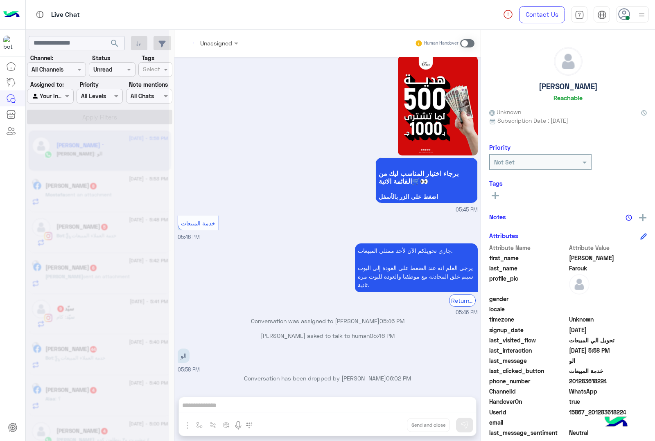
click at [0, 0] on button "Drop" at bounding box center [0, 0] width 0 height 0
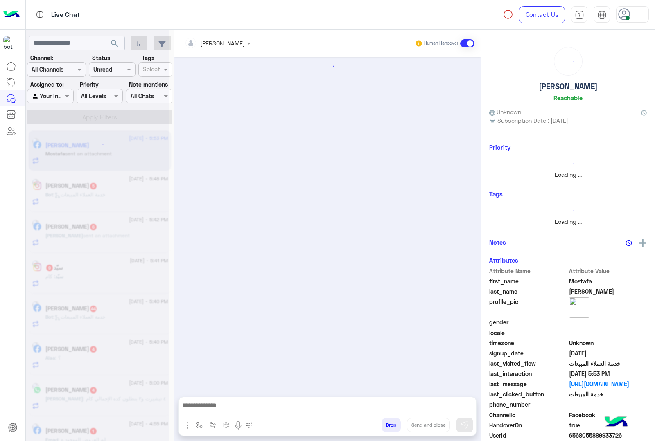
click at [389, 431] on button "Drop" at bounding box center [390, 425] width 19 height 14
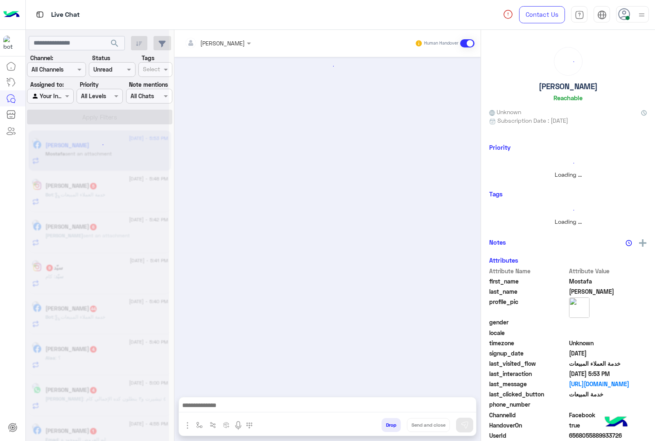
click at [389, 431] on button "Drop" at bounding box center [390, 425] width 19 height 14
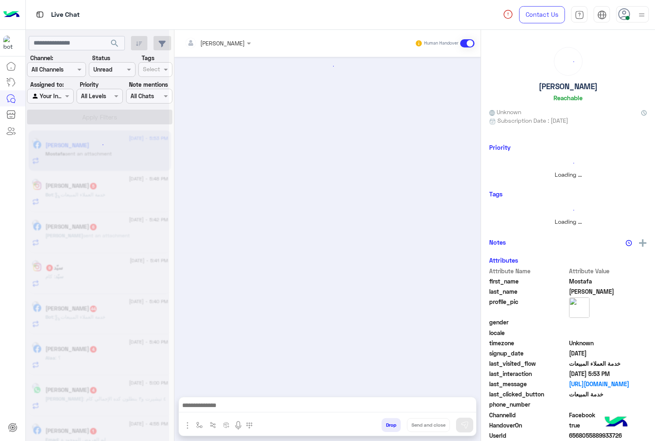
click at [389, 431] on button "Drop" at bounding box center [390, 425] width 19 height 14
click at [389, 431] on div "[PERSON_NAME] Human Handover Attachements Images enter flow name Drop Send and …" at bounding box center [327, 237] width 306 height 414
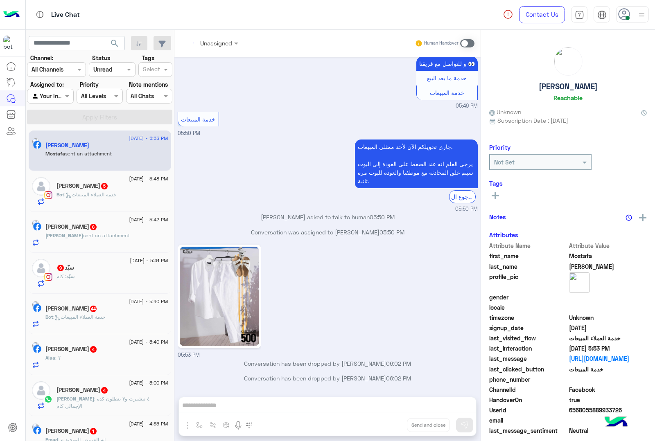
click at [389, 431] on div "Unassigned Human Handover [DATE] في [GEOGRAPHIC_DATA] فورمال 01:09 PM عميلنا [P…" at bounding box center [327, 237] width 306 height 414
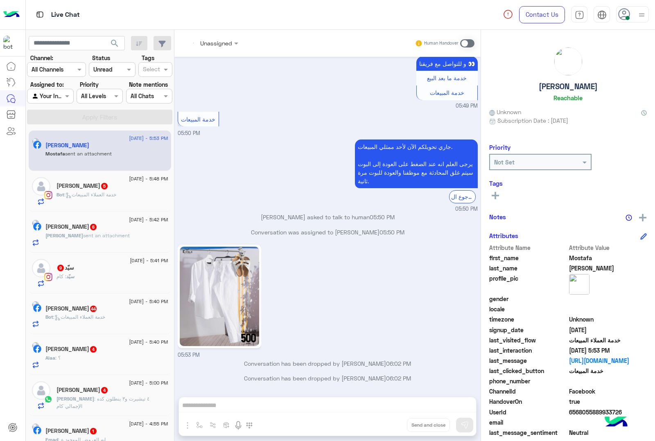
click at [389, 431] on div "Unassigned Human Handover [DATE] في [GEOGRAPHIC_DATA] فورمال 01:09 PM عميلنا [P…" at bounding box center [327, 237] width 306 height 414
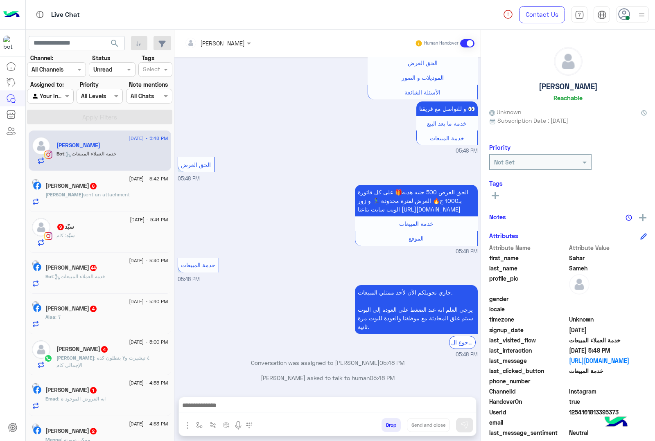
scroll to position [302, 0]
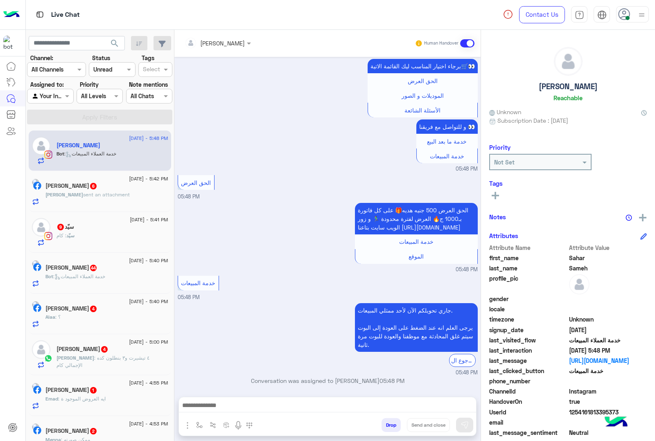
click at [399, 422] on button "Drop" at bounding box center [390, 425] width 19 height 14
click at [399, 422] on div "[PERSON_NAME] Human Handover [DATE] 05:48 PM عميلنا [PERSON_NAME] اهلا بيك في […" at bounding box center [327, 237] width 306 height 414
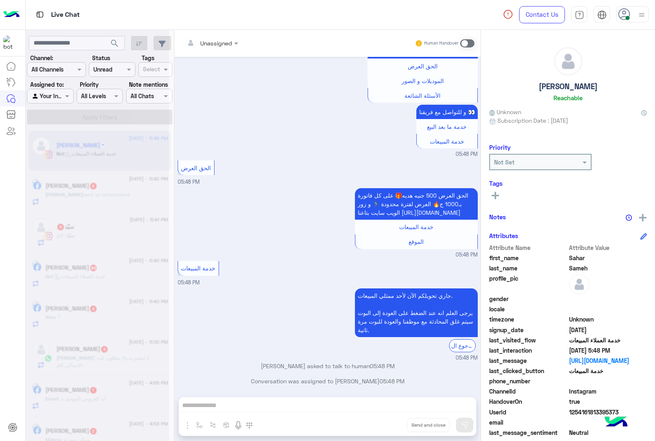
click at [397, 423] on div "Unassigned Human Handover [DATE] 05:48 PM عميلنا [PERSON_NAME] اهلا بيك في [GEO…" at bounding box center [327, 237] width 306 height 414
click at [0, 0] on button "Drop" at bounding box center [0, 0] width 0 height 0
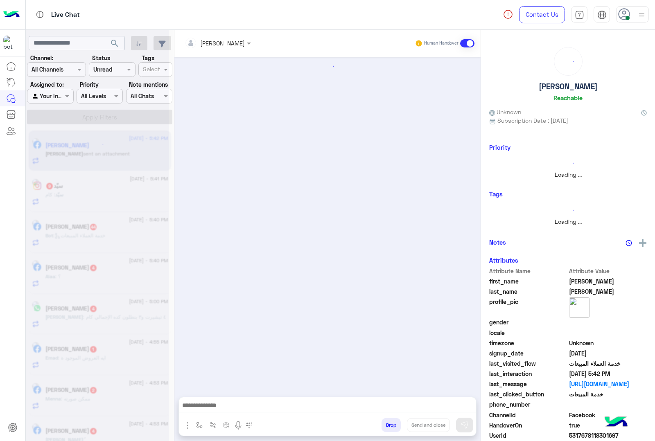
click at [397, 423] on button "Drop" at bounding box center [390, 425] width 19 height 14
click at [395, 425] on button "Drop" at bounding box center [390, 425] width 19 height 14
click at [393, 426] on button "Drop" at bounding box center [390, 425] width 19 height 14
click at [392, 426] on button "Drop" at bounding box center [390, 425] width 19 height 14
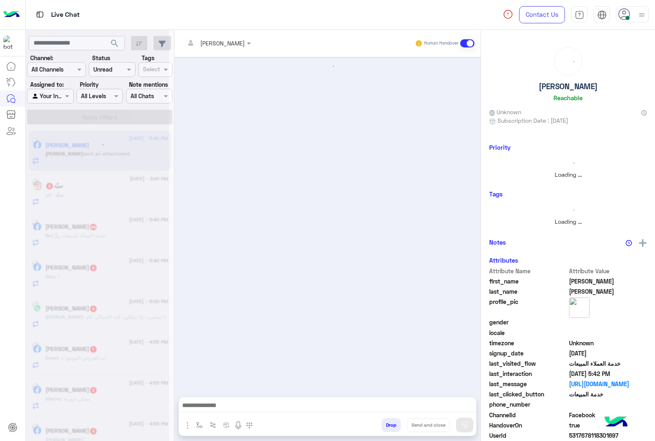
click at [390, 428] on button "Drop" at bounding box center [390, 425] width 19 height 14
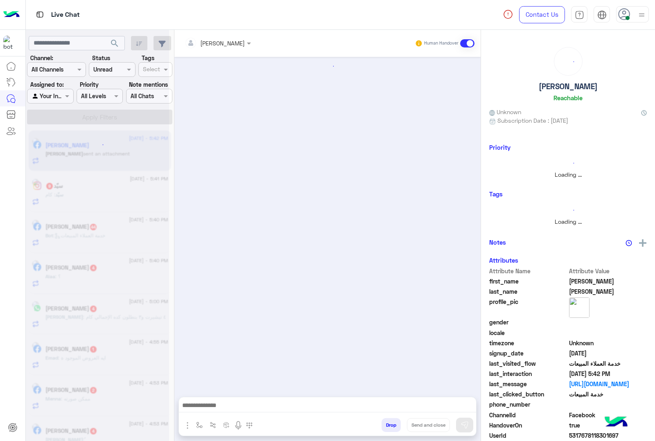
click at [390, 428] on div "[PERSON_NAME] Human Handover Attachements Images enter flow name Drop Send and …" at bounding box center [327, 237] width 306 height 414
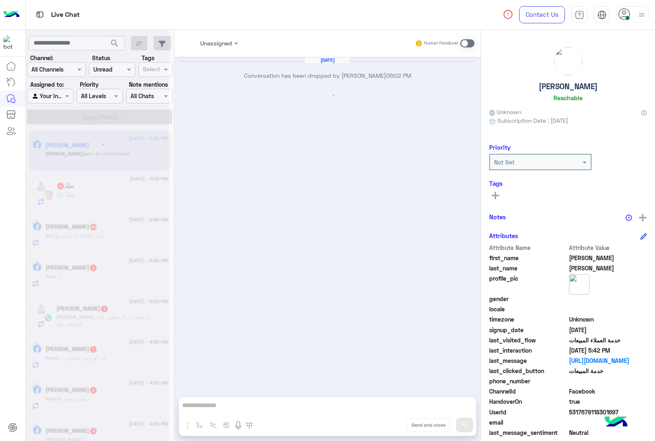
click at [390, 428] on div "Unassigned Human Handover [DATE] Conversation has been dropped by [PERSON_NAME]…" at bounding box center [327, 237] width 306 height 414
click at [0, 0] on button "Drop" at bounding box center [0, 0] width 0 height 0
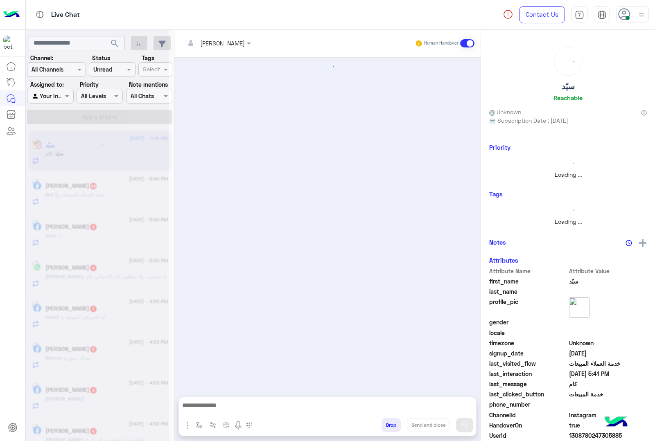
click at [390, 428] on button "Drop" at bounding box center [390, 425] width 19 height 14
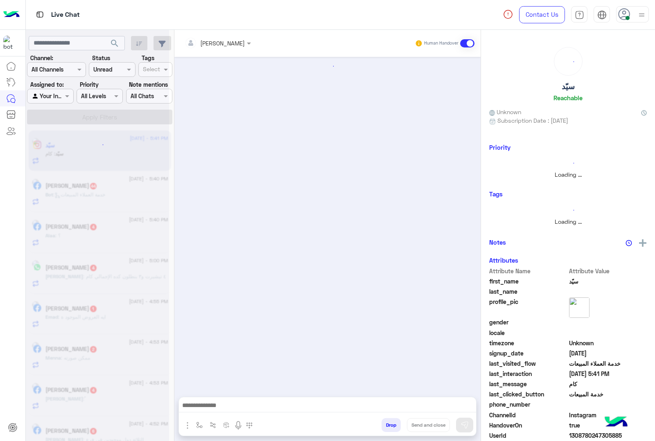
click at [390, 428] on button "Drop" at bounding box center [390, 425] width 19 height 14
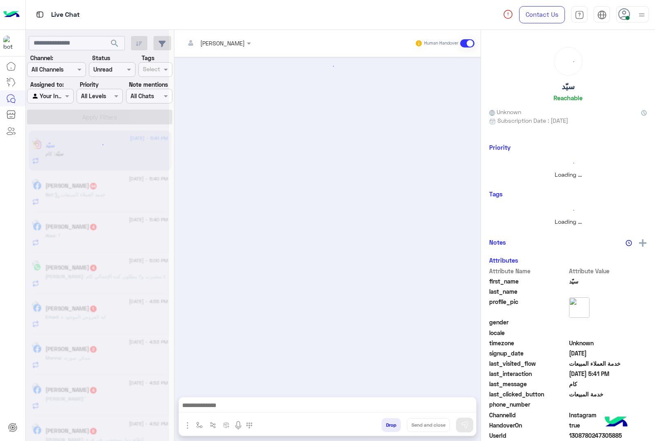
click at [390, 428] on div "[PERSON_NAME] Human Handover Attachements Images enter flow name Drop Send and …" at bounding box center [327, 237] width 306 height 414
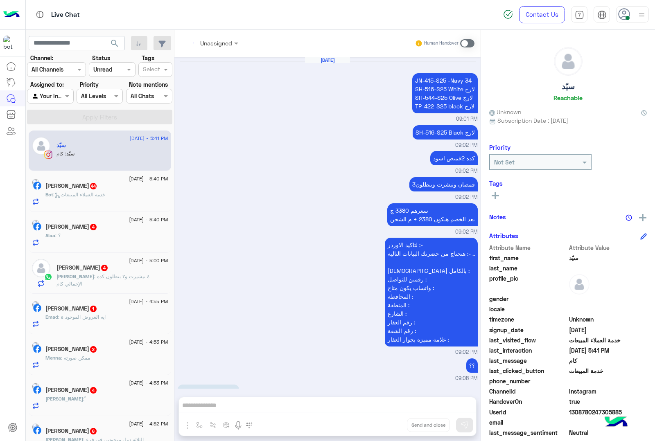
click at [390, 428] on div "Unassigned Human Handover [DATE] JN-415-S25 -Navy 34 SH-516-S25 White لارج SH-5…" at bounding box center [327, 237] width 306 height 414
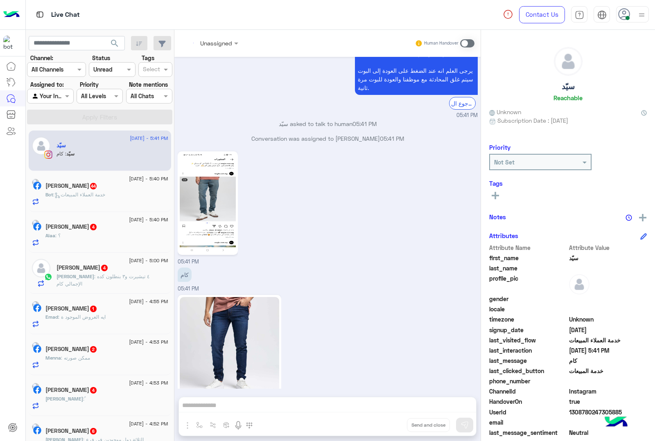
click at [390, 428] on div "Unassigned Human Handover [DATE] JN-415-S25 -Navy 34 SH-516-S25 White لارج SH-5…" at bounding box center [327, 237] width 306 height 414
click at [0, 0] on button "Drop" at bounding box center [0, 0] width 0 height 0
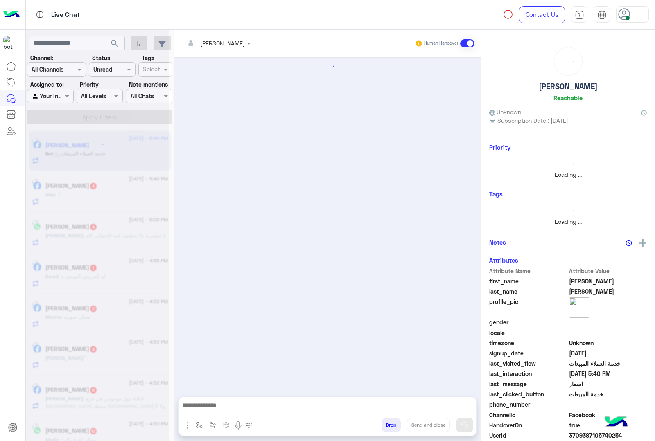
click at [390, 428] on button "Drop" at bounding box center [390, 425] width 19 height 14
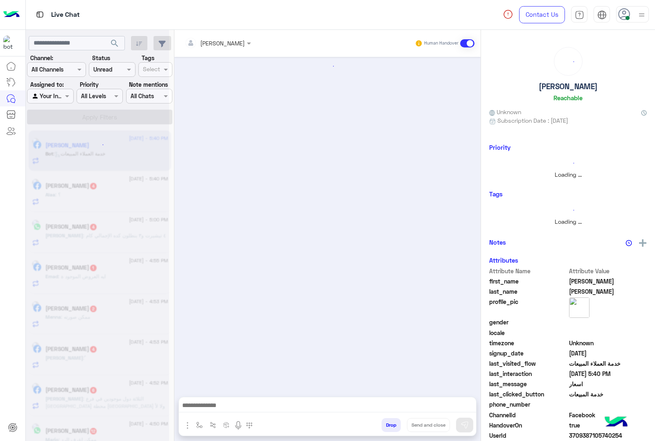
click at [390, 428] on button "Drop" at bounding box center [390, 425] width 19 height 14
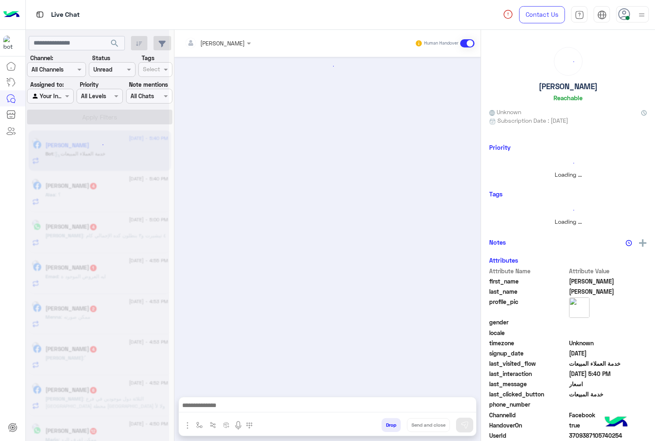
click at [390, 428] on button "Drop" at bounding box center [390, 425] width 19 height 14
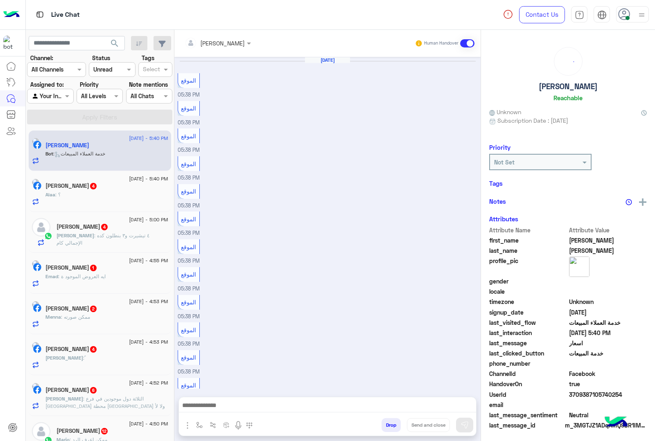
click at [390, 428] on div "[PERSON_NAME] Human Handover [DATE] الموقع 05:38 PM الموقع 05:38 PM الموقع 05:3…" at bounding box center [327, 237] width 306 height 414
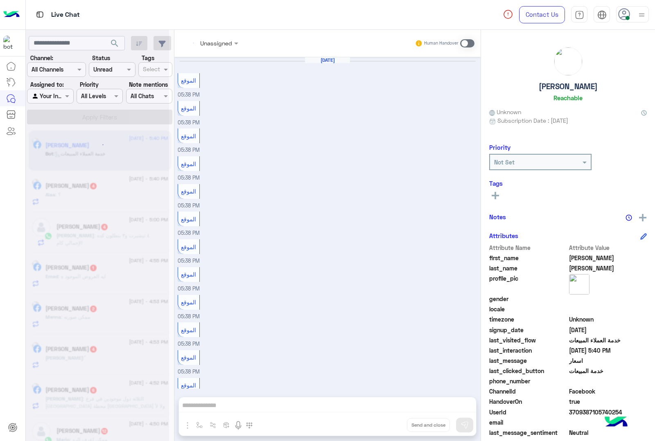
click at [390, 428] on div "Unassigned Human Handover [DATE] الموقع 05:38 PM الموقع 05:38 PM الموقع 05:38 P…" at bounding box center [327, 237] width 306 height 414
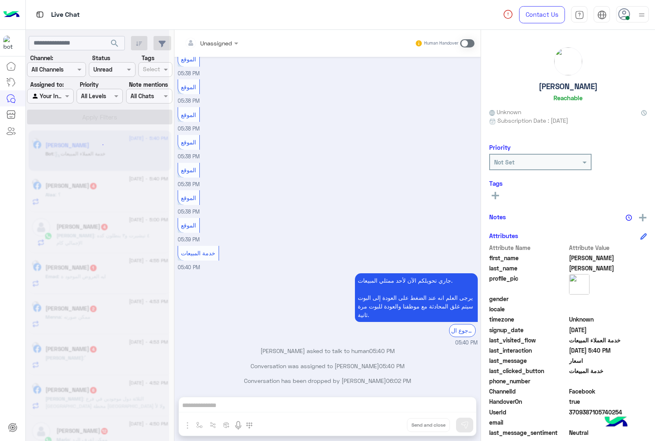
click at [0, 0] on button "Drop" at bounding box center [0, 0] width 0 height 0
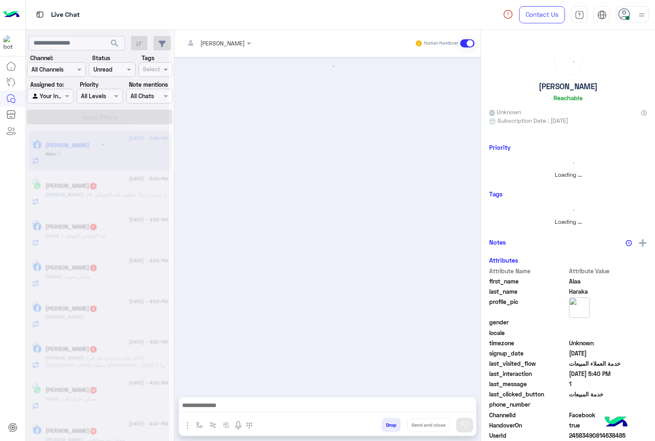
click at [390, 428] on button "Drop" at bounding box center [390, 425] width 19 height 14
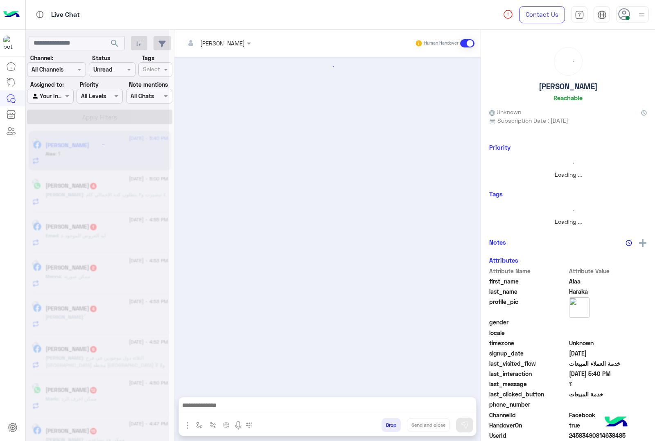
click at [390, 428] on button "Drop" at bounding box center [390, 425] width 19 height 14
click at [390, 428] on div "[PERSON_NAME] Human Handover Attachements Images enter flow name Drop Send and …" at bounding box center [327, 237] width 306 height 414
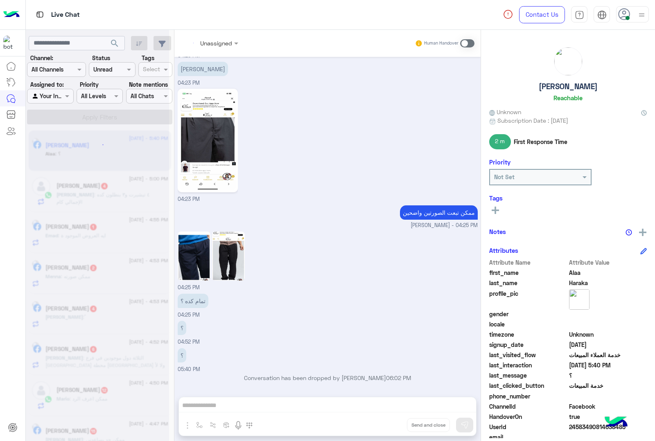
click at [390, 428] on div "Unassigned Human Handover [DATE] الموقع 04:14 PM الموقع 04:14 PM الموقع 04:14 P…" at bounding box center [327, 237] width 306 height 414
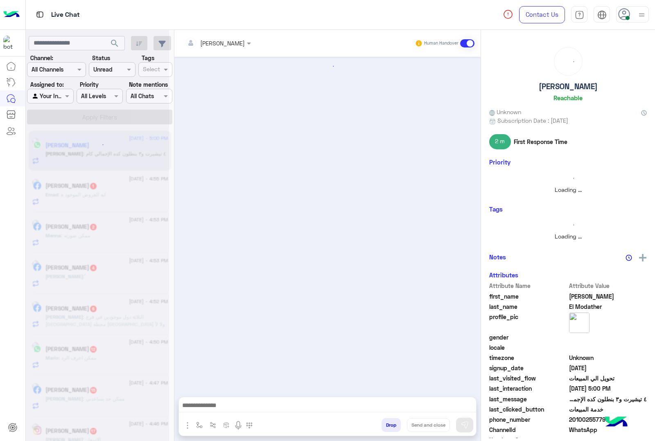
click at [390, 428] on button "Drop" at bounding box center [390, 425] width 19 height 14
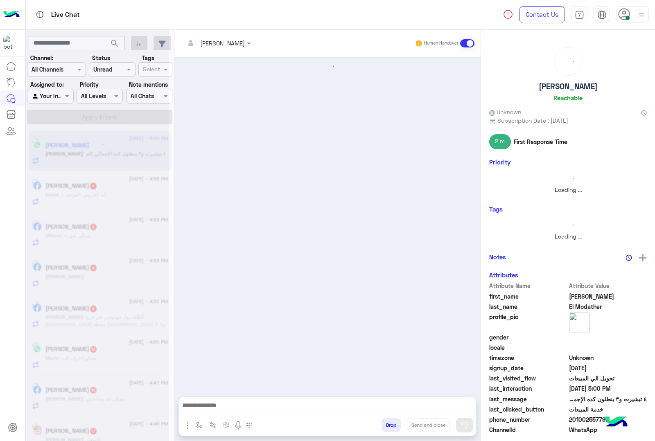
click at [390, 428] on button "Drop" at bounding box center [390, 425] width 19 height 14
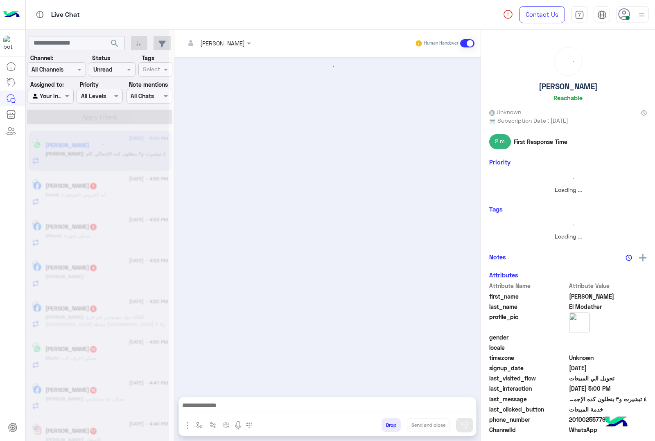
click at [390, 428] on button "Drop" at bounding box center [390, 425] width 19 height 14
click at [390, 428] on div "[PERSON_NAME] Human Handover Attachements Images enter flow name Drop Send and …" at bounding box center [327, 237] width 306 height 414
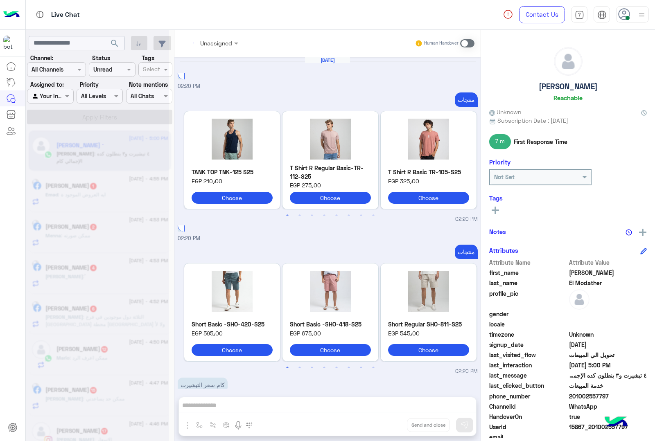
click at [390, 428] on div "Unassigned Human Handover [DATE] 02:20 PM منتجات Previous TANK TOP TNK-125 S25 …" at bounding box center [327, 237] width 306 height 414
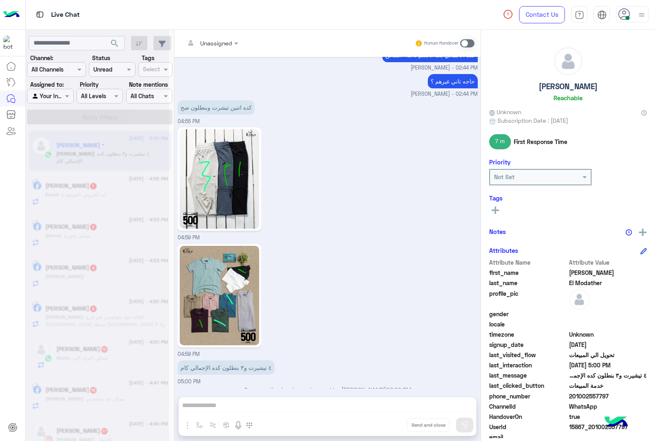
click at [390, 428] on div "Unassigned Human Handover [DATE] 02:20 PM منتجات Previous TANK TOP TNK-125 S25 …" at bounding box center [327, 237] width 306 height 414
click at [0, 0] on button "Drop" at bounding box center [0, 0] width 0 height 0
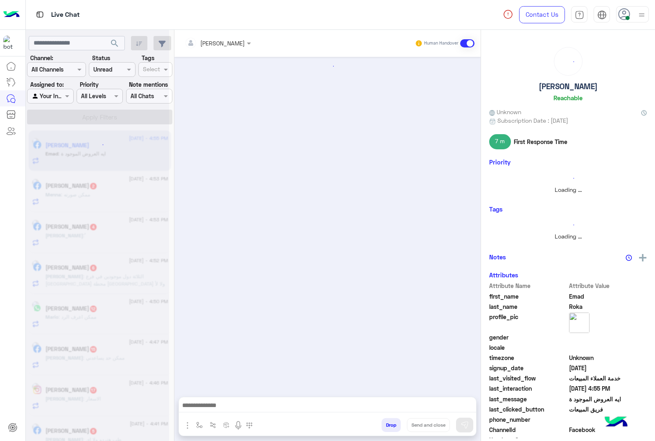
click at [390, 428] on button "Drop" at bounding box center [390, 425] width 19 height 14
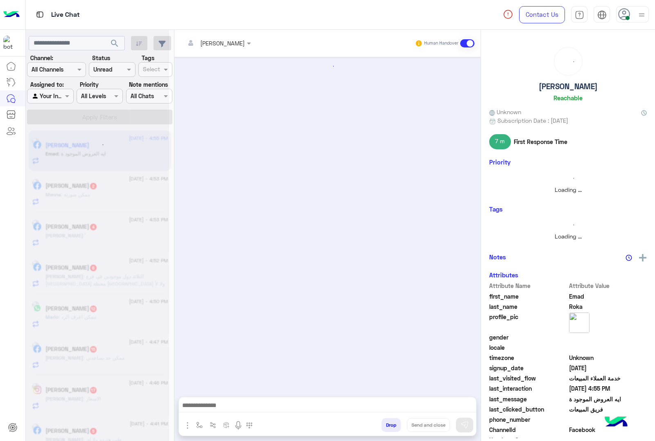
click at [390, 428] on button "Drop" at bounding box center [390, 425] width 19 height 14
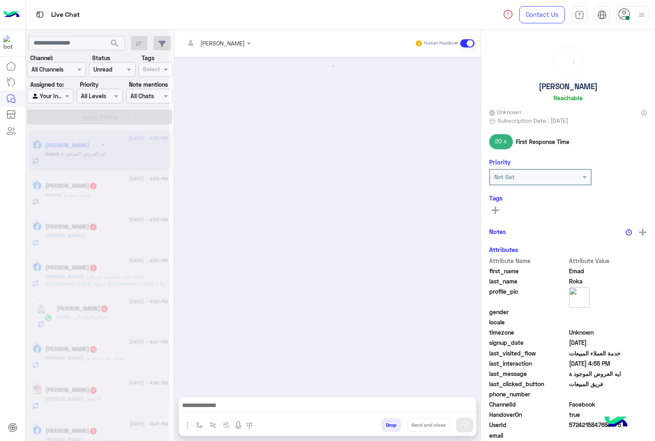
click at [390, 428] on button "Drop" at bounding box center [390, 425] width 19 height 14
click at [390, 428] on div "[PERSON_NAME] Human Handover Attachements Images enter flow name Drop Send and …" at bounding box center [327, 237] width 306 height 414
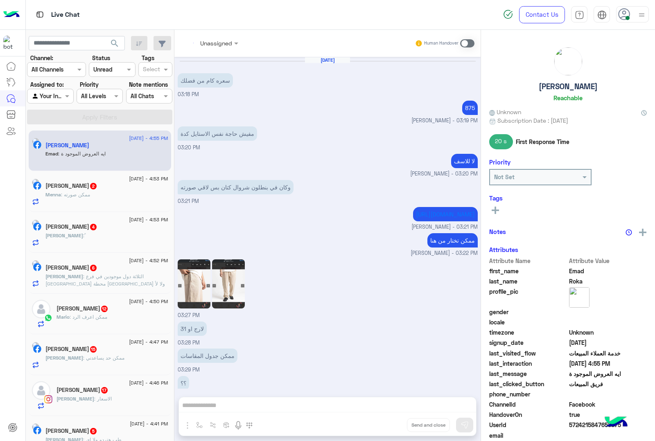
click at [390, 428] on div "Unassigned Human Handover [DATE] سعره كام من فضلك 03:18 PM 875 [PERSON_NAME] - …" at bounding box center [327, 237] width 306 height 414
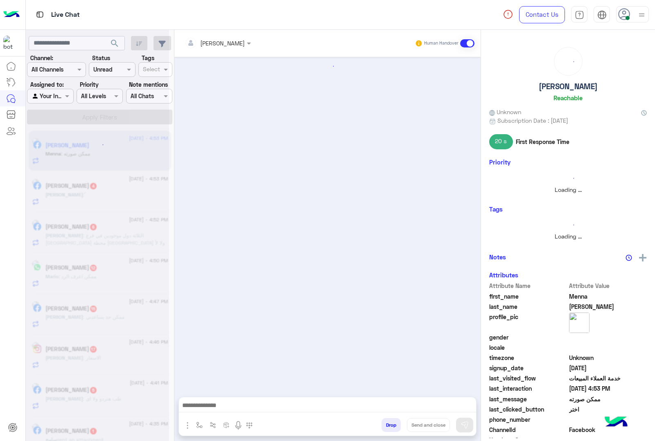
click at [390, 428] on button "Drop" at bounding box center [390, 425] width 19 height 14
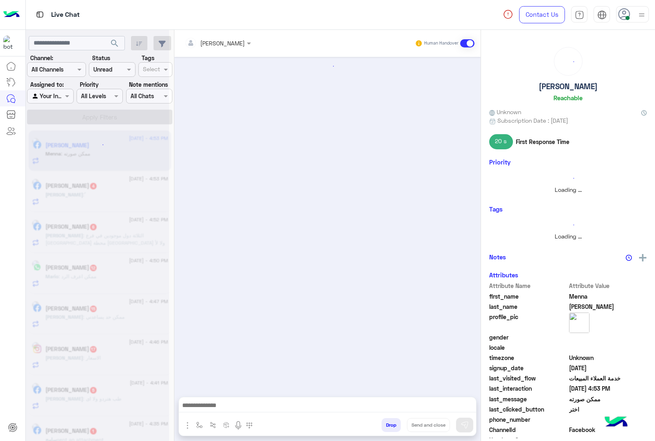
click at [390, 428] on button "Drop" at bounding box center [390, 425] width 19 height 14
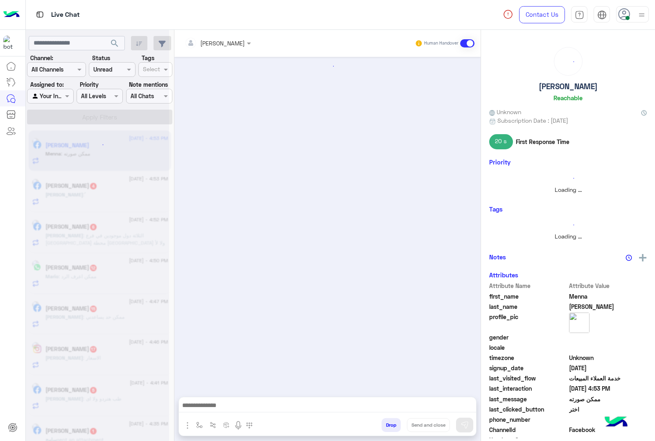
click at [390, 428] on div "[PERSON_NAME] Human Handover Attachements Images enter flow name Drop Send and …" at bounding box center [327, 237] width 306 height 414
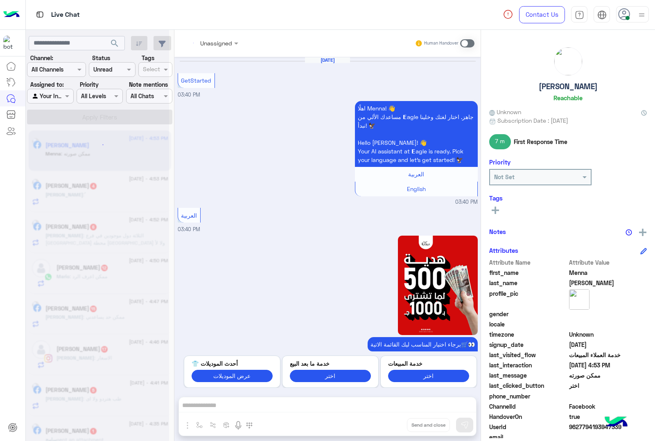
scroll to position [791, 0]
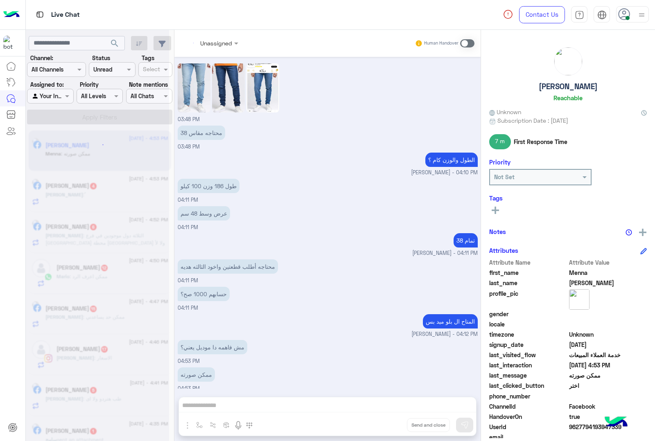
click at [390, 428] on div "Unassigned Human Handover [DATE] GetStarted 03:40 PM اهلًا Menna! 👋 مساعدك الأل…" at bounding box center [327, 237] width 306 height 414
click at [0, 0] on button "Drop" at bounding box center [0, 0] width 0 height 0
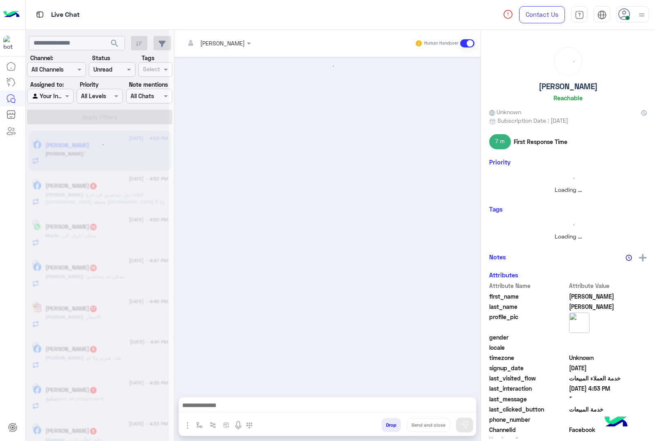
click at [390, 428] on button "Drop" at bounding box center [390, 425] width 19 height 14
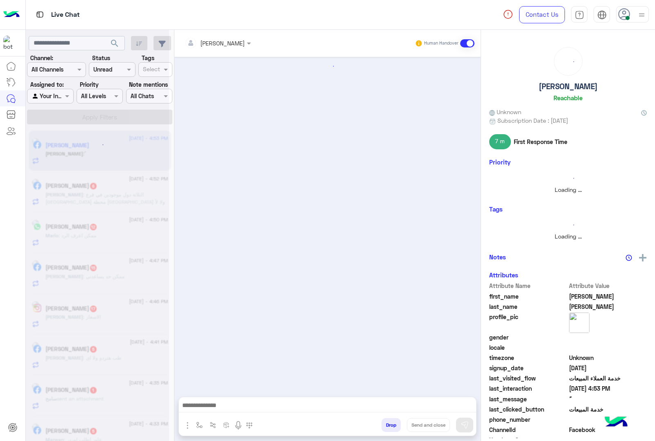
click at [390, 428] on button "Drop" at bounding box center [390, 425] width 19 height 14
click at [390, 428] on div "[PERSON_NAME] Human Handover Attachements Images enter flow name Drop Send and …" at bounding box center [327, 237] width 306 height 414
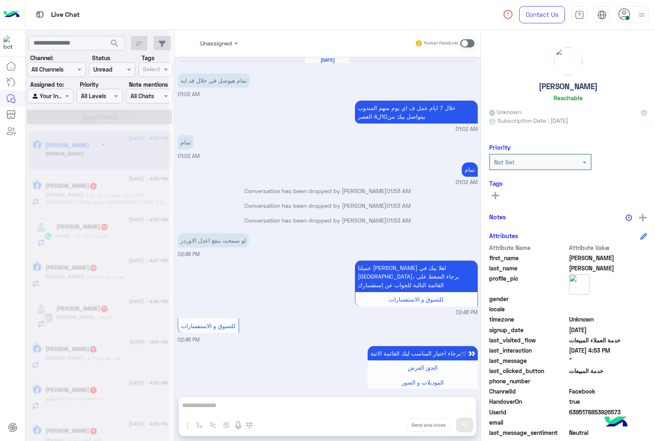
click at [390, 428] on div "Unassigned Human Handover [DATE] تمام هيوصل في خلال قد ايه 01:02 AM خلال 7 ايام…" at bounding box center [327, 237] width 306 height 414
click at [0, 0] on button "Drop" at bounding box center [0, 0] width 0 height 0
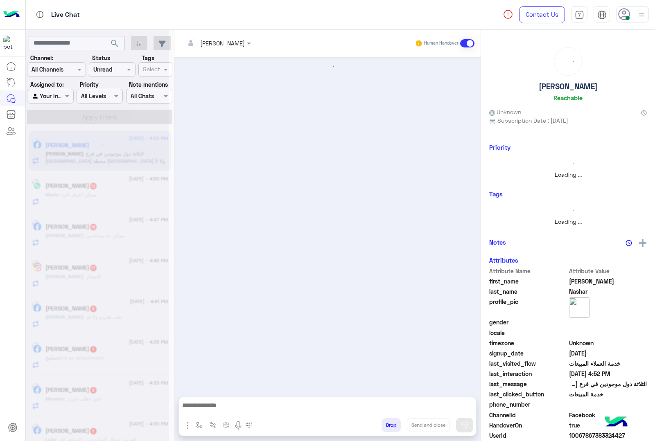
click at [390, 428] on button "Drop" at bounding box center [390, 425] width 19 height 14
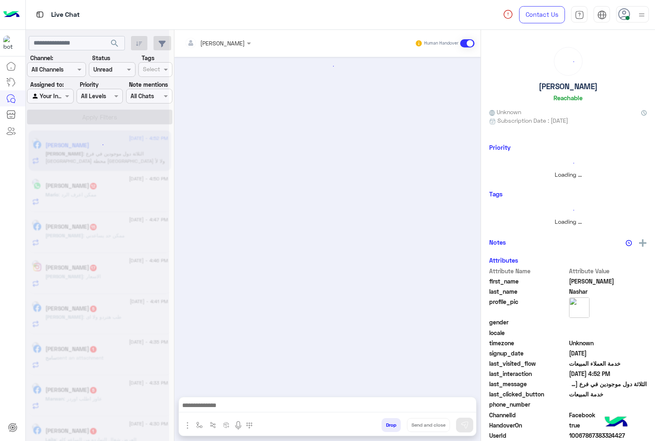
click at [390, 428] on button "Drop" at bounding box center [390, 425] width 19 height 14
click at [390, 428] on div "[PERSON_NAME] Human Handover Attachements Images enter flow name Drop Send and …" at bounding box center [327, 237] width 306 height 414
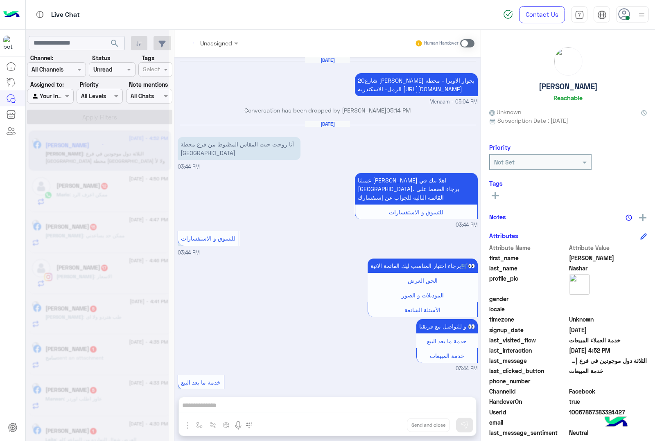
click at [390, 428] on div "Unassigned Human Handover [DATE] 20شارع فؤاد بجوار الاوبرا - محطه الرمل- الاسكن…" at bounding box center [327, 237] width 306 height 414
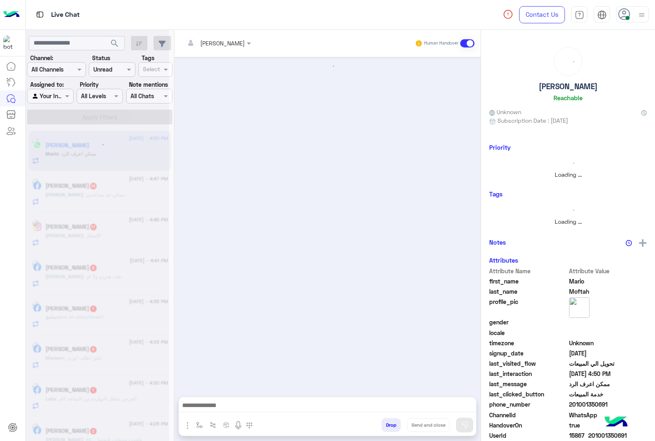
click at [390, 428] on button "Drop" at bounding box center [390, 425] width 19 height 14
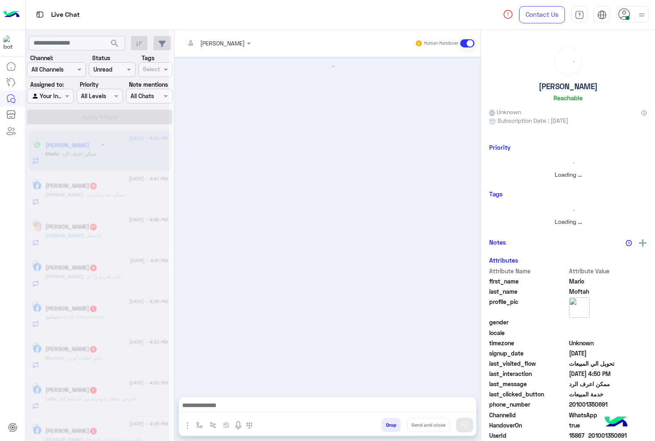
click at [390, 428] on button "Drop" at bounding box center [390, 425] width 19 height 14
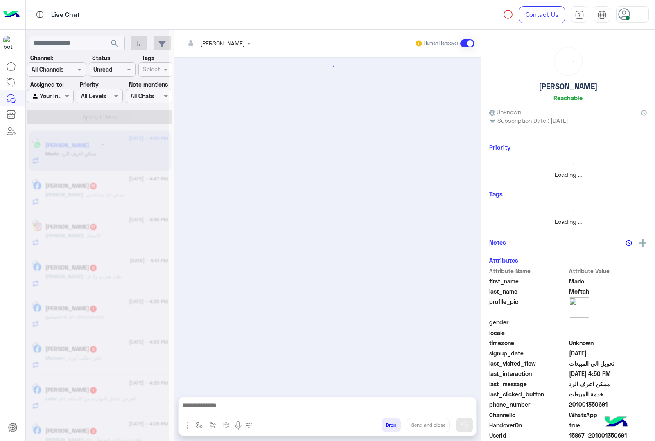
click at [390, 428] on button "Drop" at bounding box center [390, 425] width 19 height 14
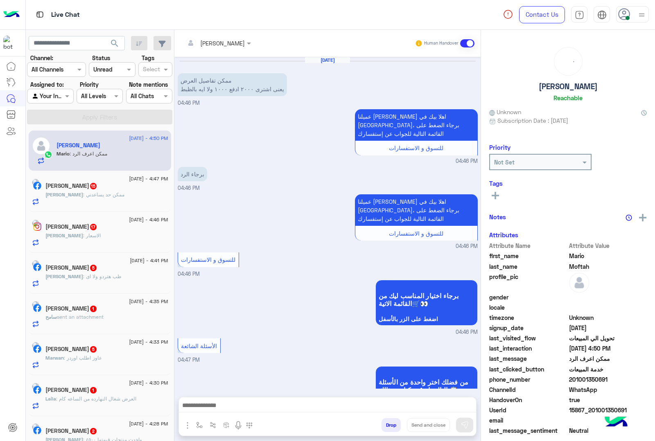
click at [390, 428] on div "[PERSON_NAME] Human Handover [DATE] ممكن تفاصيل العرض يعنى اشترى ٢٠٠٠ ادفع ١٠٠٠…" at bounding box center [327, 237] width 306 height 414
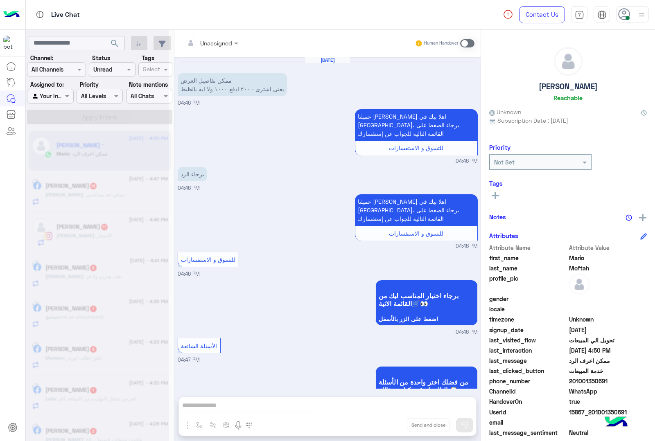
click at [390, 428] on div "Unassigned Human Handover [DATE] ممكن تفاصيل العرض يعنى اشترى ٢٠٠٠ ادفع ١٠٠٠ ول…" at bounding box center [327, 237] width 306 height 414
click at [0, 0] on button "Drop" at bounding box center [0, 0] width 0 height 0
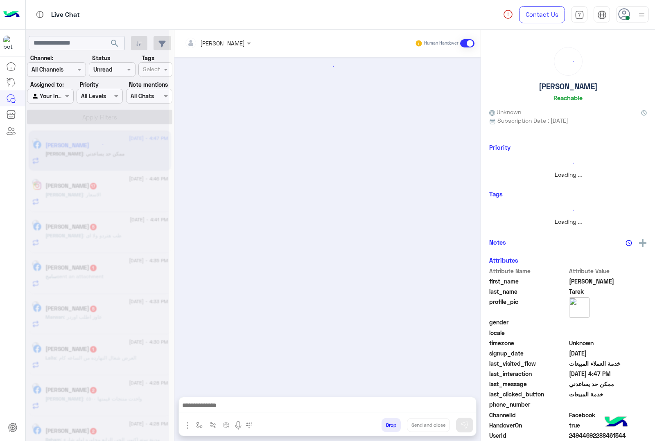
click at [390, 428] on button "Drop" at bounding box center [390, 425] width 19 height 14
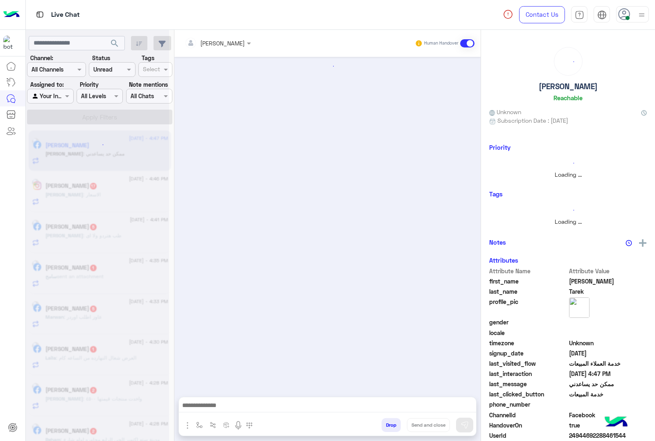
click at [390, 428] on button "Drop" at bounding box center [390, 425] width 19 height 14
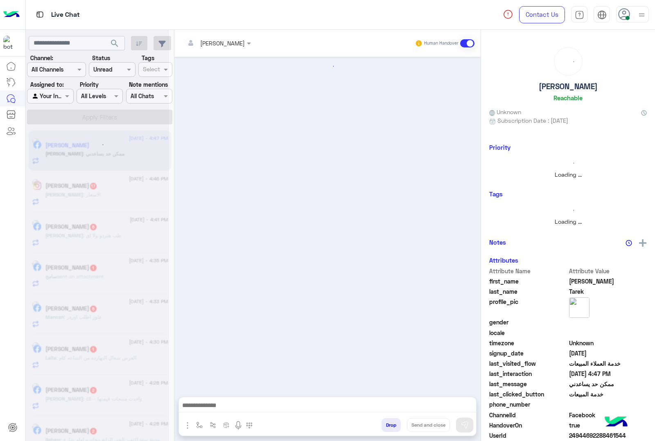
click at [390, 428] on button "Drop" at bounding box center [390, 425] width 19 height 14
click at [390, 428] on div "[PERSON_NAME] Human Handover Attachements Images enter flow name Drop Send and …" at bounding box center [327, 237] width 306 height 414
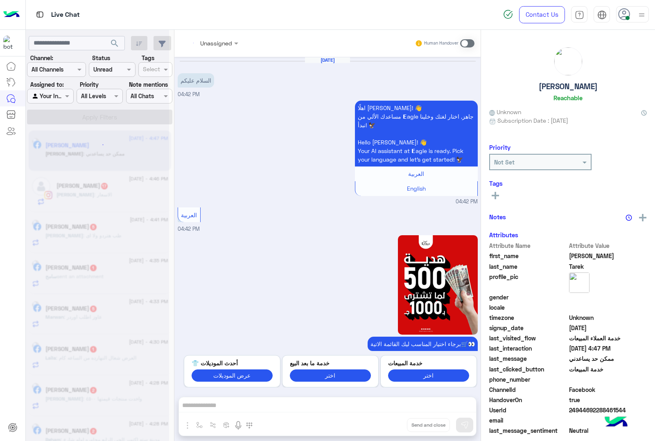
click at [390, 428] on div "Unassigned Human Handover [DATE] السلام عليكم 04:42 PM اهلًا [PERSON_NAME]! 👋 م…" at bounding box center [327, 237] width 306 height 414
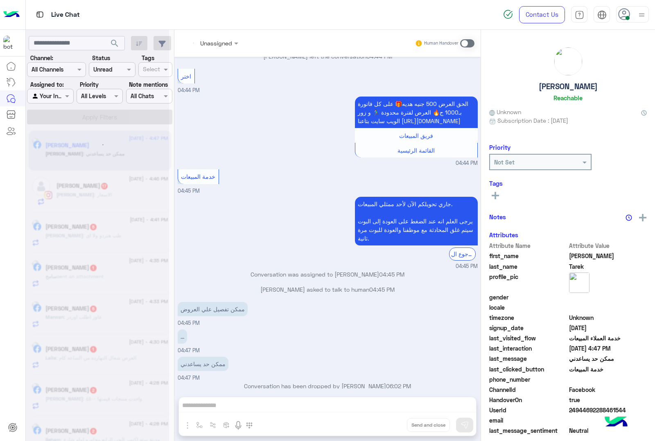
click at [0, 0] on button "Drop" at bounding box center [0, 0] width 0 height 0
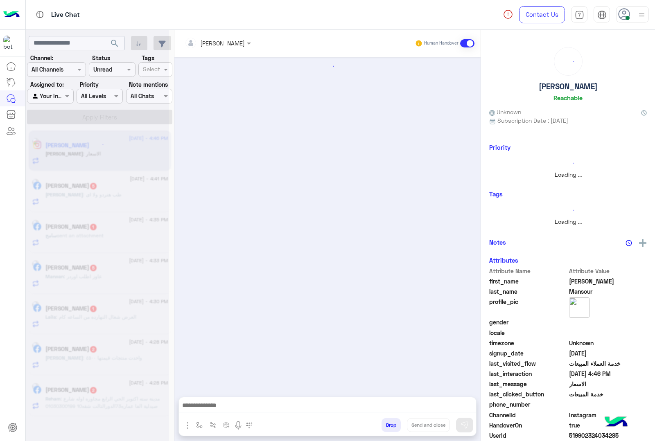
click at [390, 428] on button "Drop" at bounding box center [390, 425] width 19 height 14
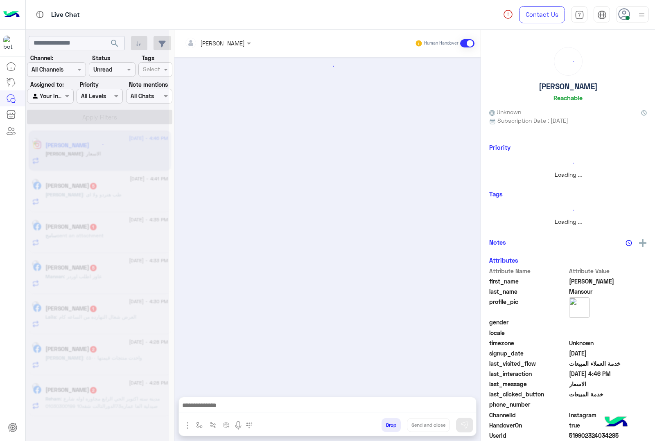
click at [390, 428] on button "Drop" at bounding box center [390, 425] width 19 height 14
drag, startPoint x: 390, startPoint y: 428, endPoint x: 381, endPoint y: 327, distance: 102.2
click at [385, 215] on div "[PERSON_NAME] Human Handover Attachements Images enter flow name Drop Send and …" at bounding box center [327, 237] width 306 height 414
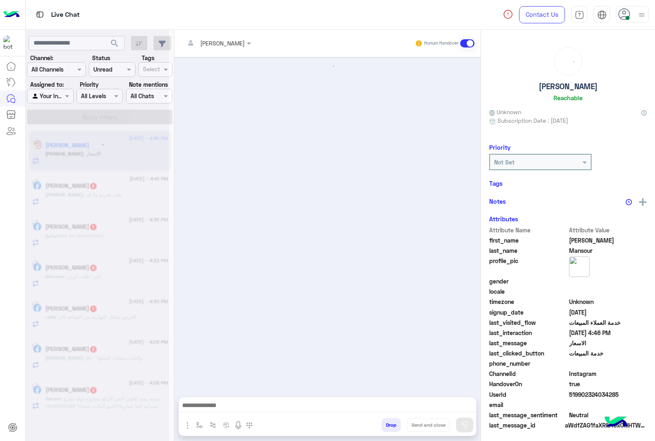
click at [383, 428] on button "Drop" at bounding box center [390, 425] width 19 height 14
click at [383, 428] on div "[PERSON_NAME] Human Handover Attachements Images enter flow name Drop Send and …" at bounding box center [327, 237] width 306 height 414
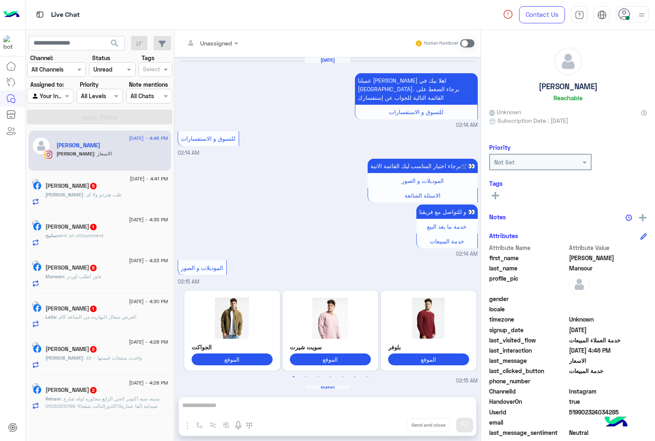
click at [383, 428] on div "Unassigned Human Handover [DATE] عميلنا [PERSON_NAME] اهلا بيك في [GEOGRAPHIC_D…" at bounding box center [327, 237] width 306 height 414
click at [0, 0] on button "Drop" at bounding box center [0, 0] width 0 height 0
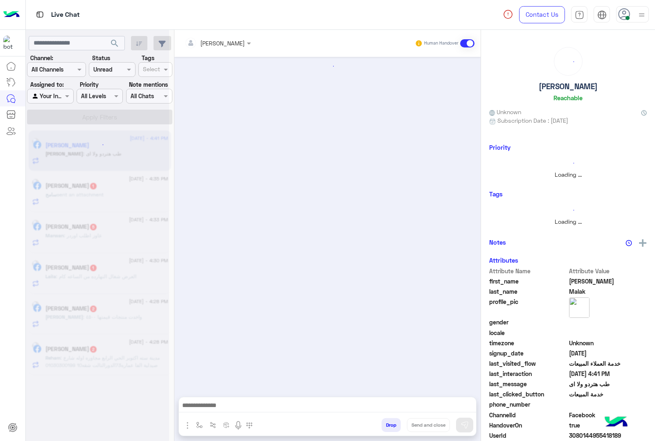
click at [383, 428] on button "Drop" at bounding box center [390, 425] width 19 height 14
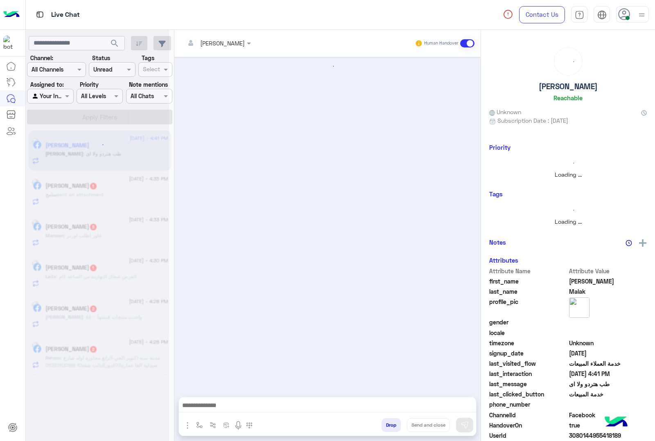
click at [383, 428] on button "Drop" at bounding box center [390, 425] width 19 height 14
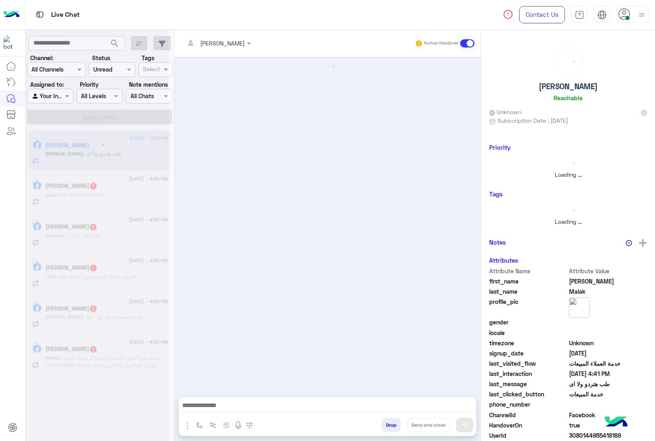
click at [383, 428] on button "Drop" at bounding box center [390, 425] width 19 height 14
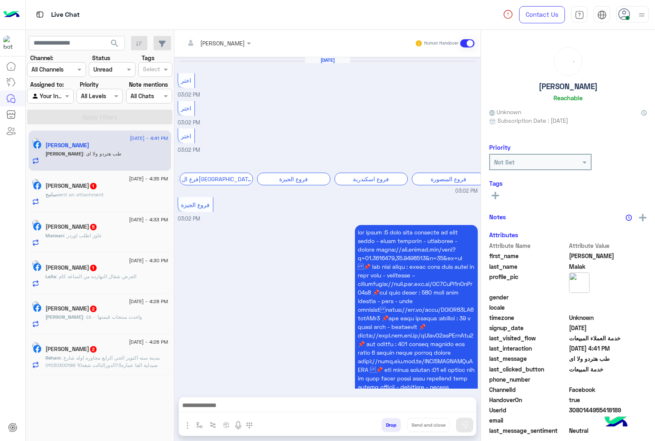
click at [383, 428] on button "Drop" at bounding box center [390, 425] width 19 height 14
click at [383, 428] on div "[PERSON_NAME] Human Handover [DATE] اختر 03:02 PM اختر 03:02 PM اختر 03:02 PM ب…" at bounding box center [327, 237] width 306 height 414
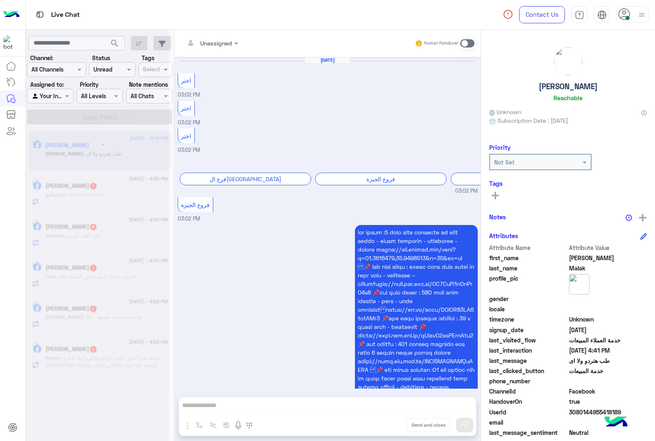
scroll to position [1009, 0]
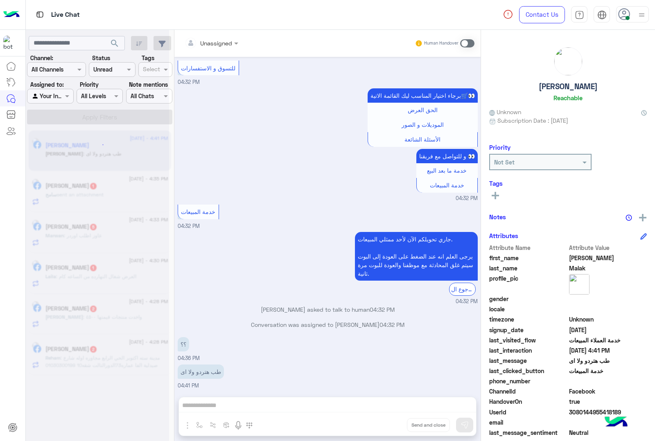
click at [383, 428] on div "Unassigned Human Handover [DATE] اختر 03:02 PM اختر 03:02 PM اختر 03:02 PM برجا…" at bounding box center [327, 237] width 306 height 414
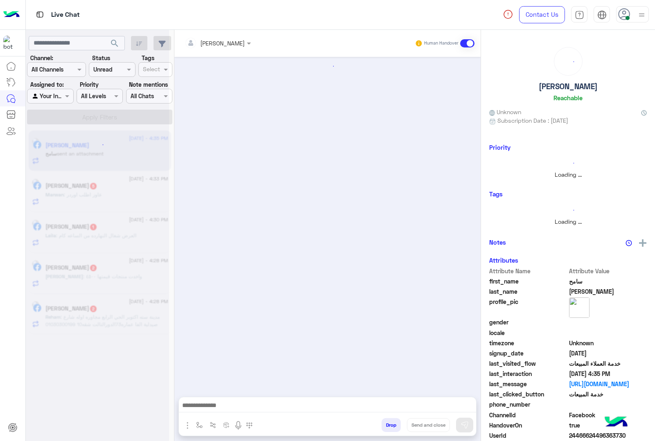
click at [383, 428] on button "Drop" at bounding box center [390, 425] width 19 height 14
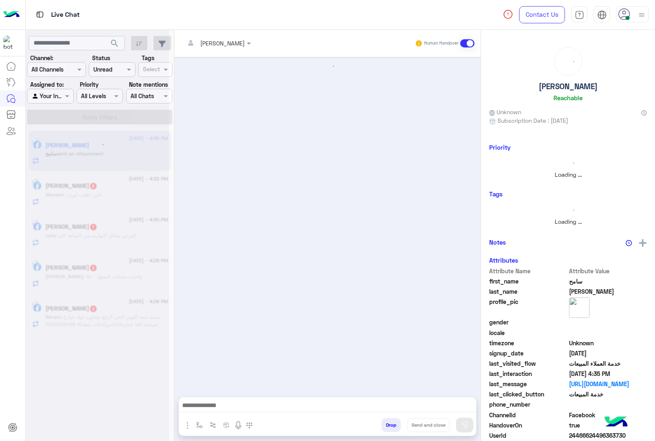
click at [383, 428] on button "Drop" at bounding box center [390, 425] width 19 height 14
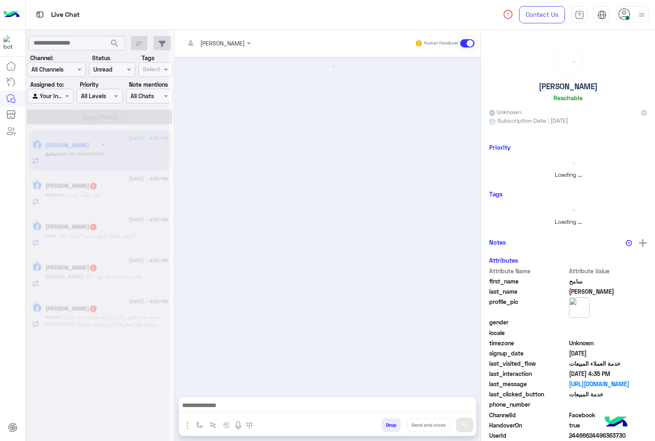
click at [383, 428] on button "Drop" at bounding box center [390, 425] width 19 height 14
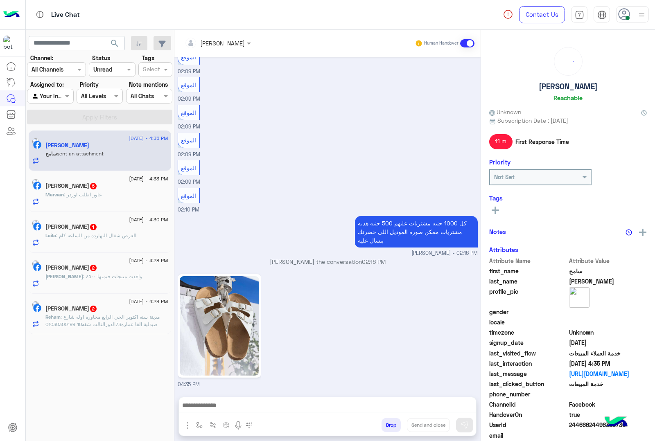
click at [383, 428] on button "Drop" at bounding box center [390, 425] width 19 height 14
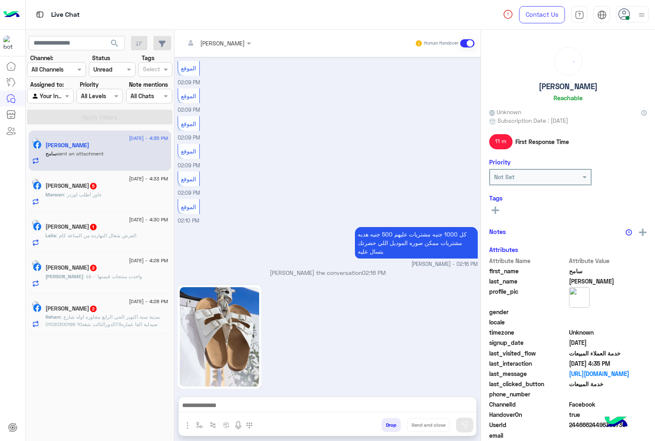
click at [383, 428] on div "[PERSON_NAME] Human Handover [DATE] الموقع 02:04 PM الموقع 02:04 PM الموقع 02:0…" at bounding box center [327, 237] width 306 height 414
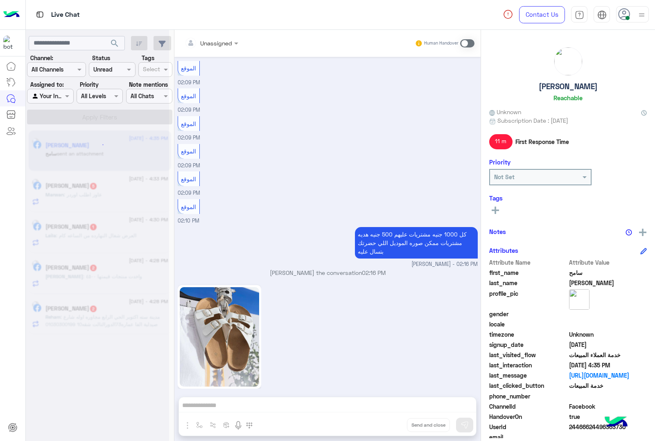
click at [383, 428] on div "Unassigned Human Handover [DATE] الموقع 02:04 PM الموقع 02:04 PM الموقع 02:04 P…" at bounding box center [327, 237] width 306 height 414
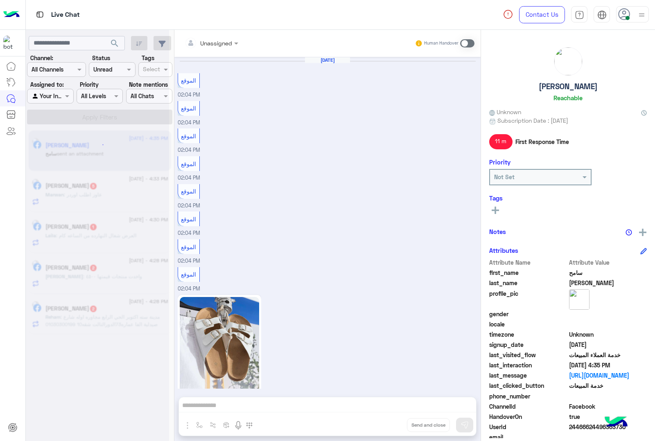
click at [0, 0] on button "Drop" at bounding box center [0, 0] width 0 height 0
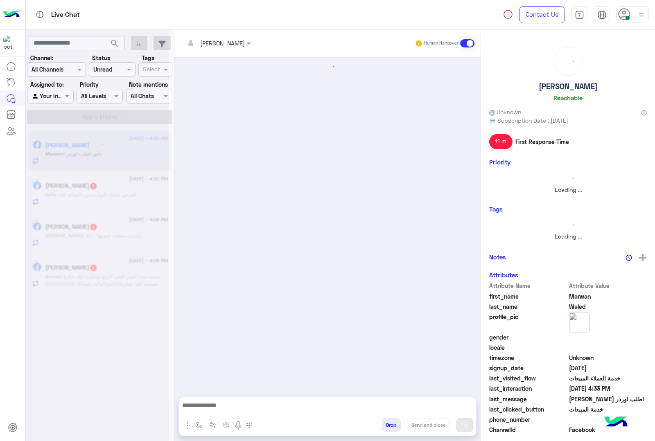
click at [383, 428] on button "Drop" at bounding box center [390, 425] width 19 height 14
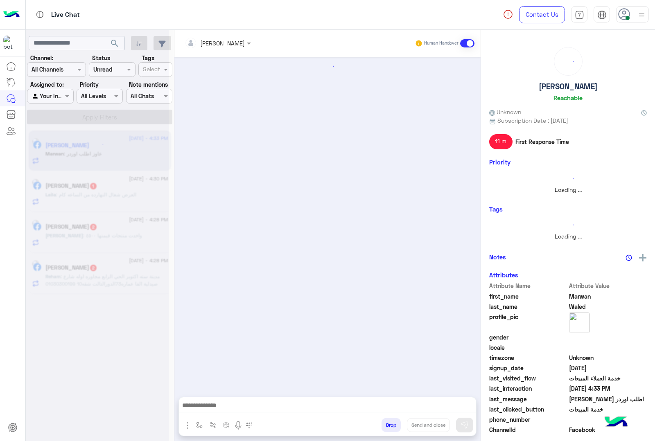
click at [383, 428] on button "Drop" at bounding box center [390, 425] width 19 height 14
click at [383, 428] on div "[PERSON_NAME] Human Handover Attachements Images enter flow name Drop Send and …" at bounding box center [327, 237] width 306 height 414
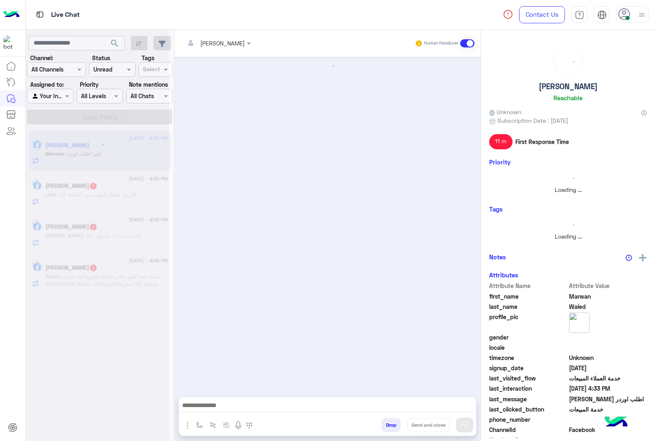
scroll to position [1233, 0]
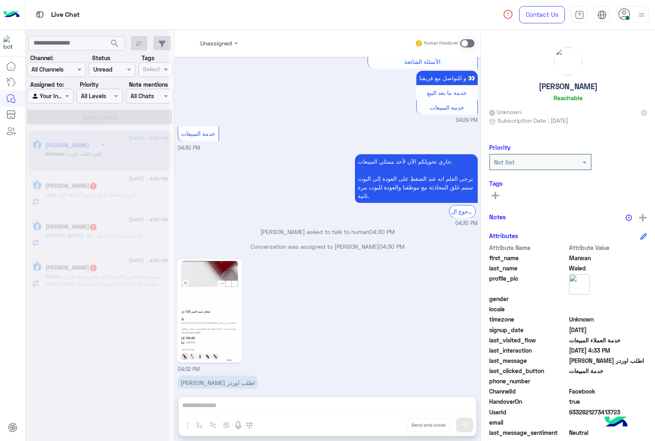
click at [383, 428] on div "Unassigned Human Handover [DATE] 04:38 PM مقاس 04:38 PM موجودين ف فرع الدقى ؟ 0…" at bounding box center [327, 237] width 306 height 414
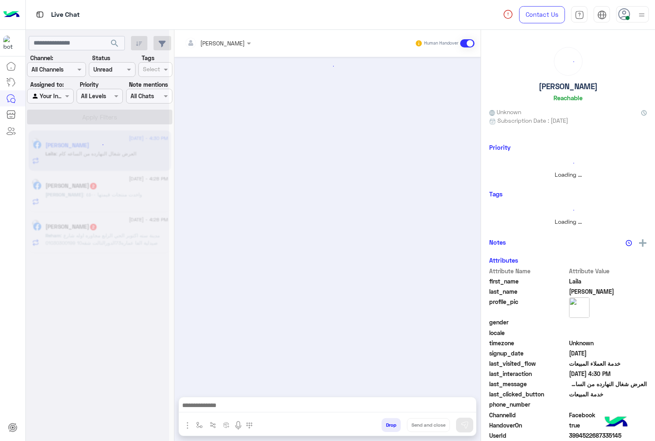
click at [383, 428] on button "Drop" at bounding box center [390, 425] width 19 height 14
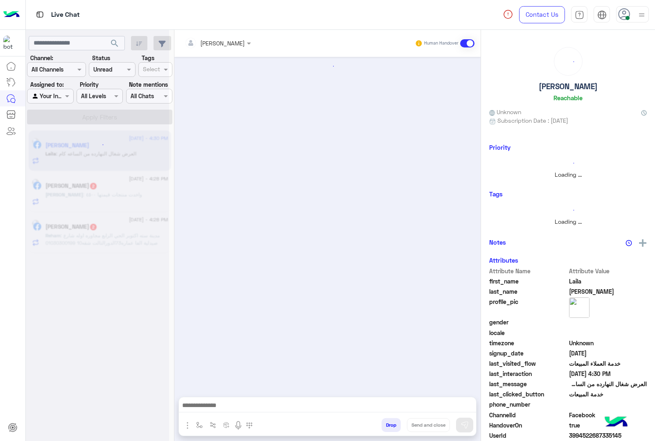
click at [383, 428] on button "Drop" at bounding box center [390, 425] width 19 height 14
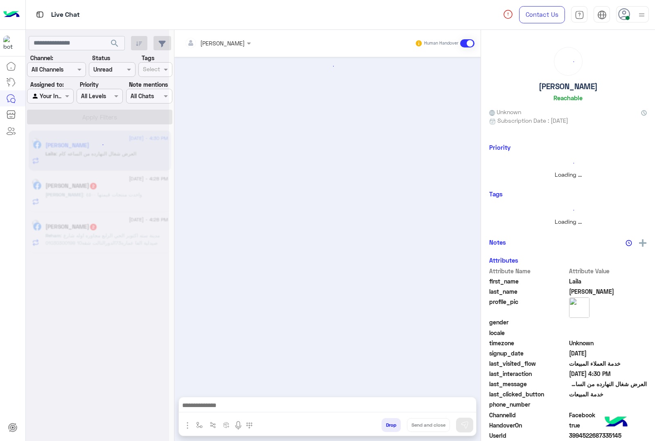
click at [383, 428] on button "Drop" at bounding box center [390, 425] width 19 height 14
click at [383, 428] on div "[PERSON_NAME] Human Handover Attachements Images enter flow name Drop Send and …" at bounding box center [327, 237] width 306 height 414
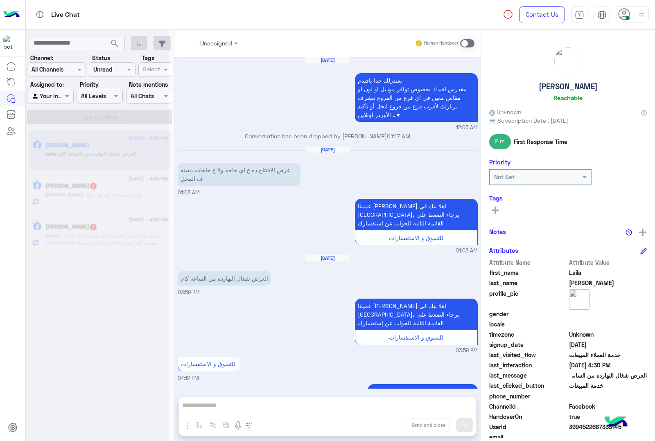
click at [383, 428] on div "Unassigned Human Handover [DATE] بعتذرلك جدا يافندم مقدرش افيدك بخصوص توافر مود…" at bounding box center [327, 237] width 306 height 414
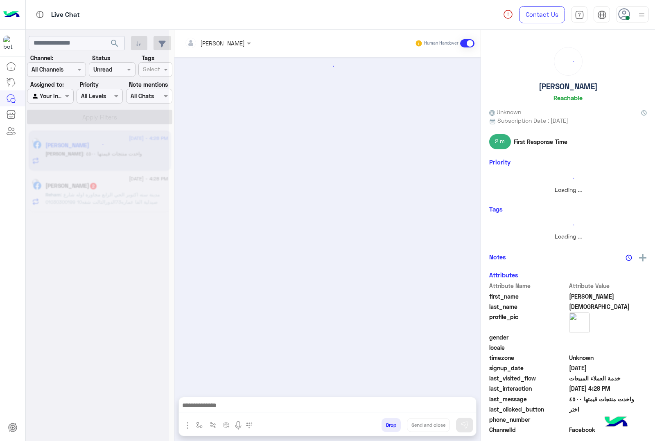
click at [383, 428] on button "Drop" at bounding box center [390, 425] width 19 height 14
